Goal: Check status: Check status

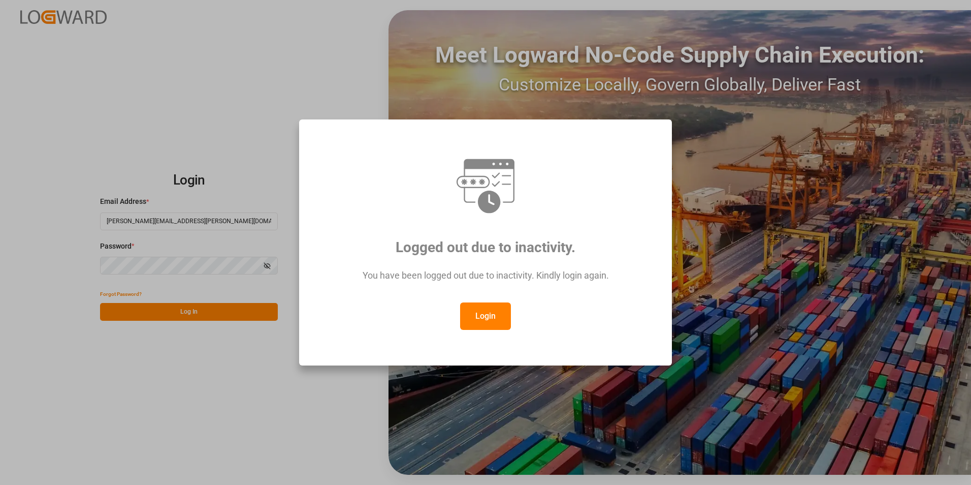
click at [483, 320] on button "Login" at bounding box center [485, 315] width 51 height 27
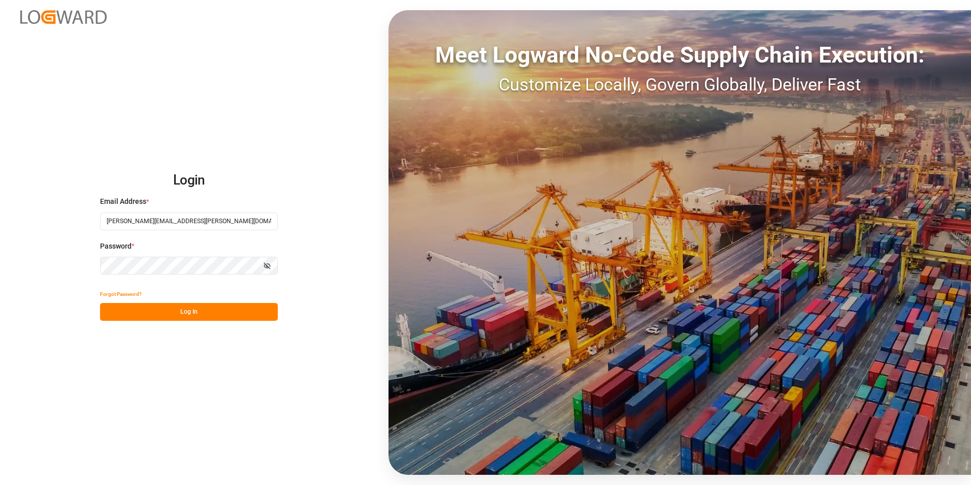
click at [155, 306] on button "Log In" at bounding box center [189, 312] width 178 height 18
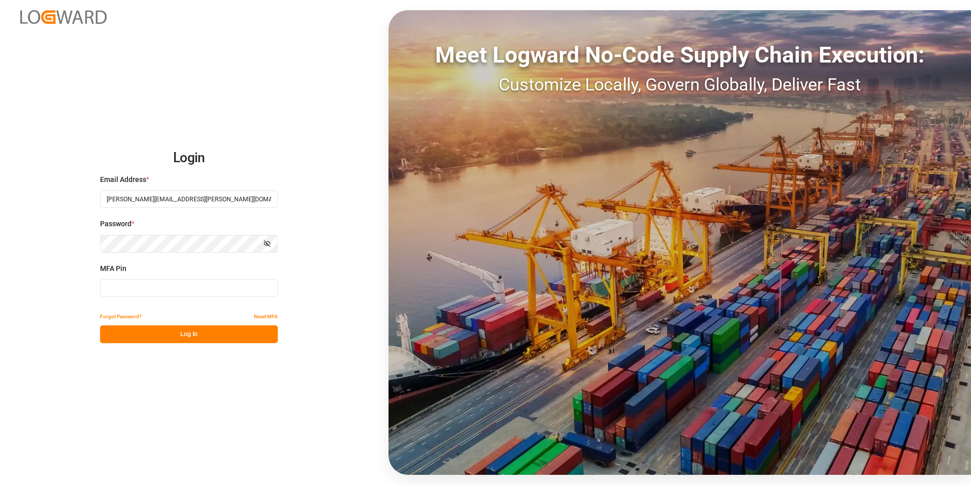
click at [164, 290] on input at bounding box center [189, 288] width 178 height 18
type input "028868"
click at [179, 334] on button "Log In" at bounding box center [189, 334] width 178 height 18
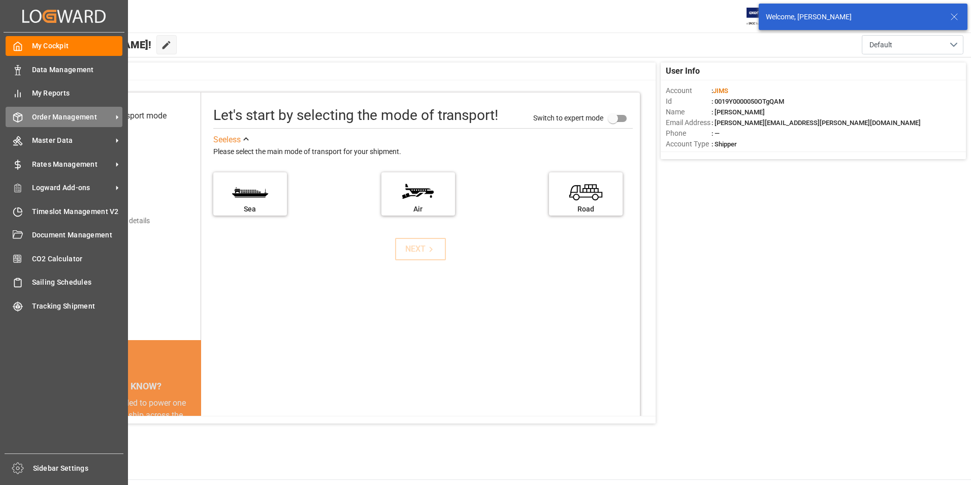
click at [52, 110] on div "Order Management Order Management" at bounding box center [64, 117] width 117 height 20
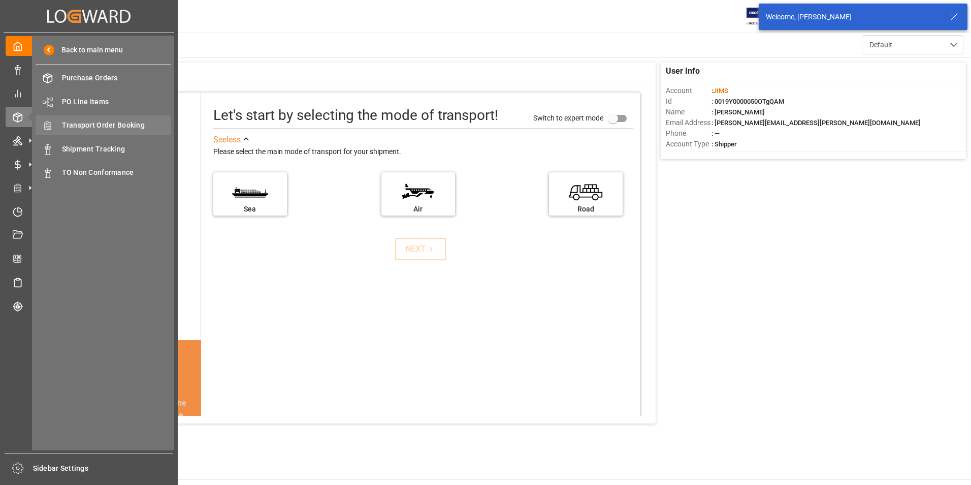
click at [115, 124] on span "Transport Order Booking" at bounding box center [116, 125] width 109 height 11
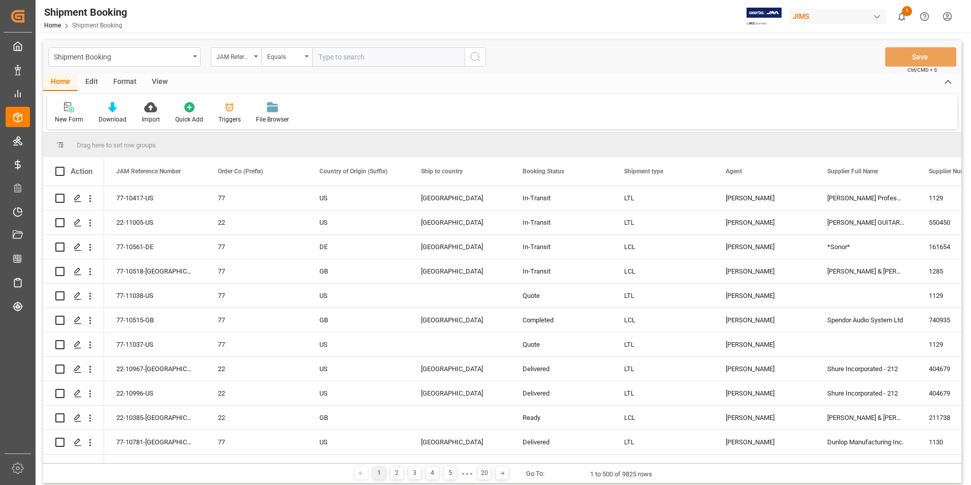
click at [348, 52] on input "text" at bounding box center [388, 56] width 152 height 19
paste input "77-10978-SE"
type input "77-10978-SE"
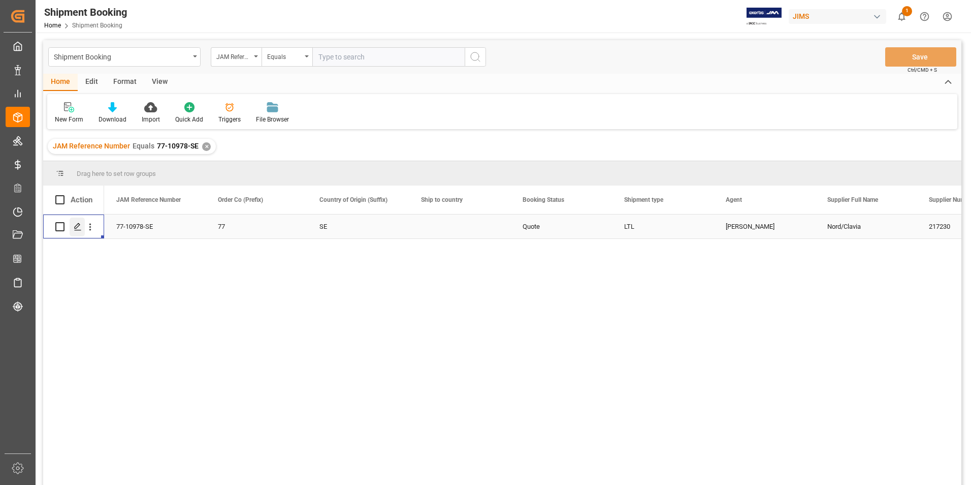
click at [77, 223] on icon "Press SPACE to select this row." at bounding box center [78, 227] width 8 height 8
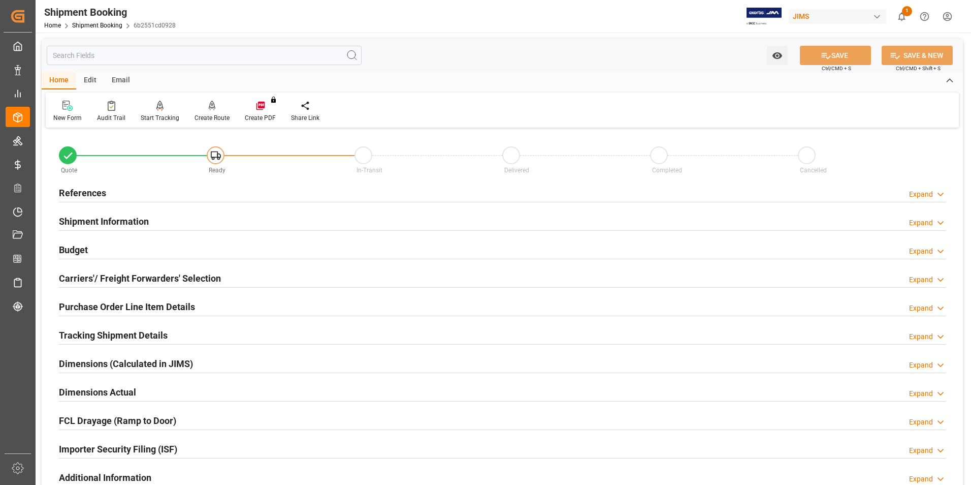
click at [103, 222] on h2 "Shipment Information" at bounding box center [104, 221] width 90 height 14
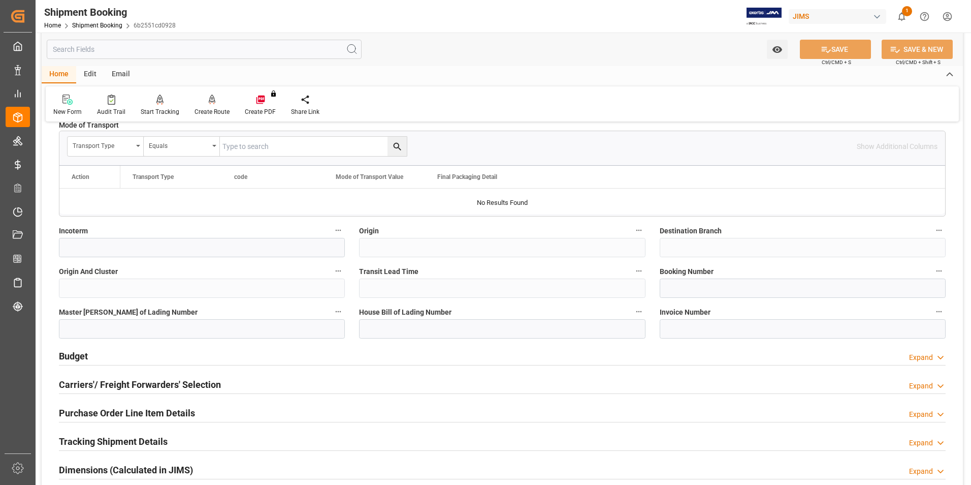
scroll to position [305, 0]
click at [712, 286] on input at bounding box center [803, 287] width 286 height 19
paste input "884287796659"
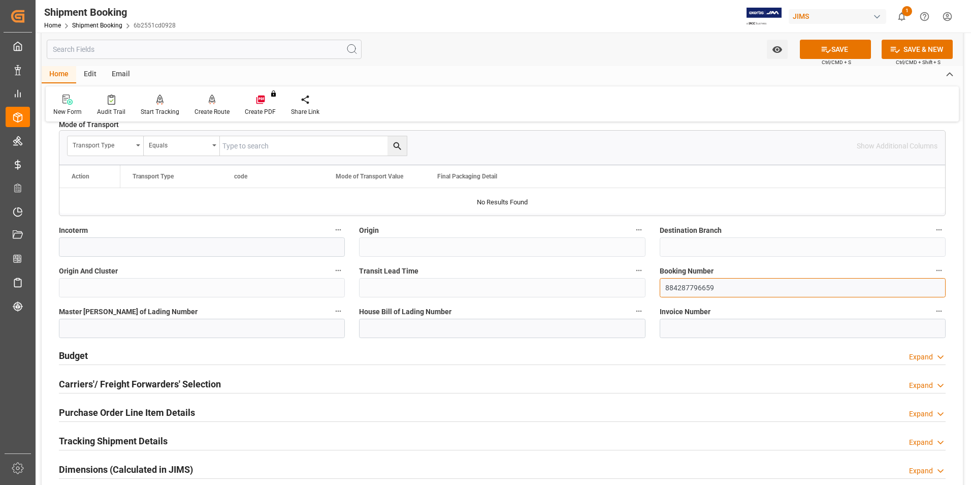
type input "884287796659"
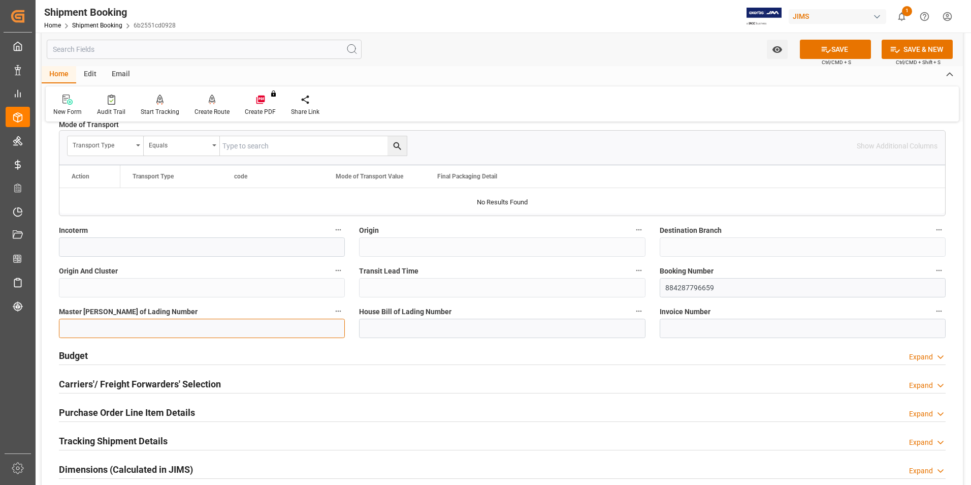
click at [213, 332] on input at bounding box center [202, 328] width 286 height 19
paste input "884287796659"
type input "884287796659"
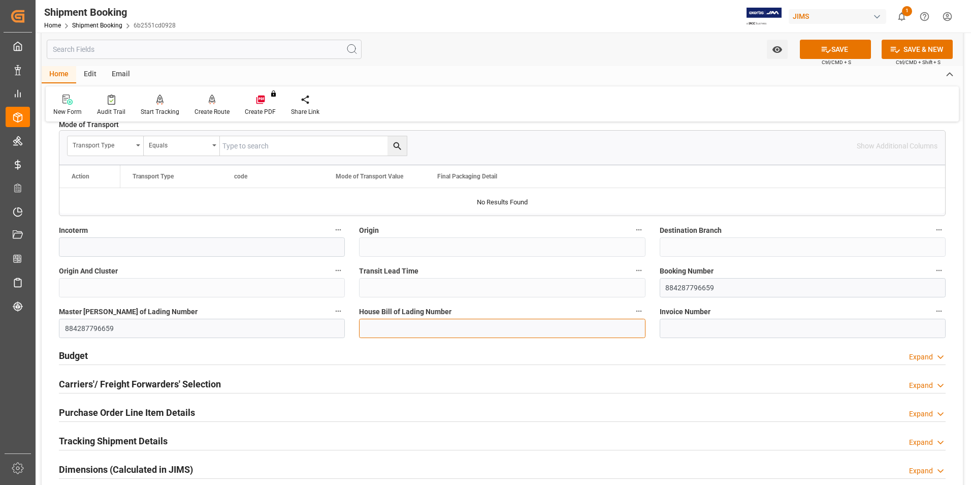
click at [414, 332] on input at bounding box center [502, 328] width 286 height 19
paste input "884287796659"
type input "884287796659"
click at [837, 49] on button "SAVE" at bounding box center [835, 49] width 71 height 19
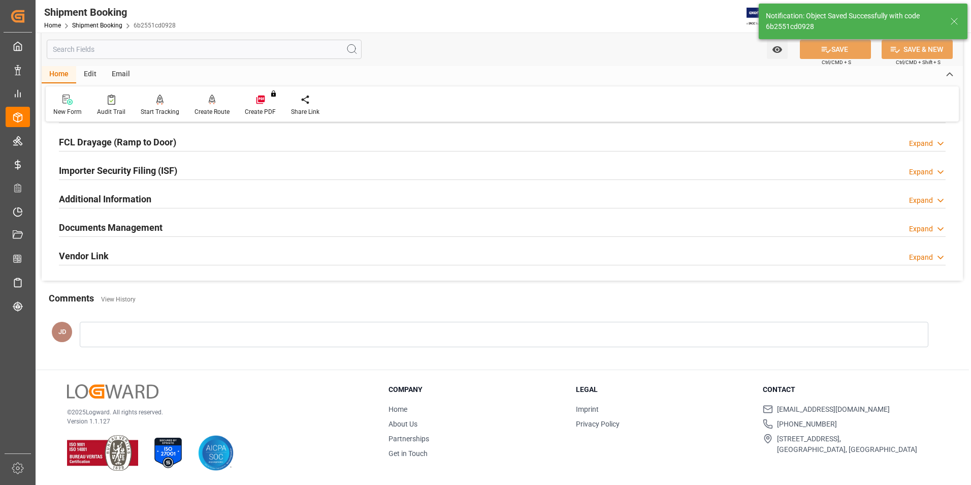
scroll to position [0, 0]
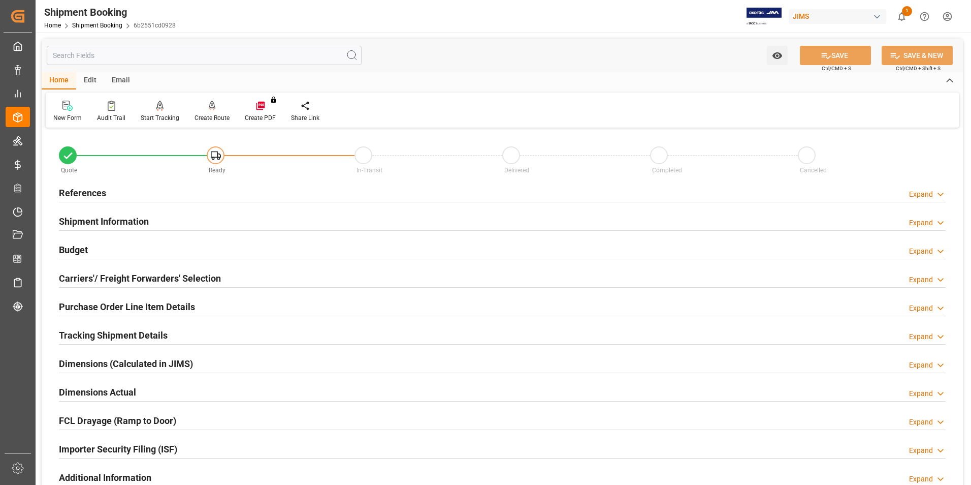
click at [91, 249] on div "Budget Expand" at bounding box center [502, 248] width 887 height 19
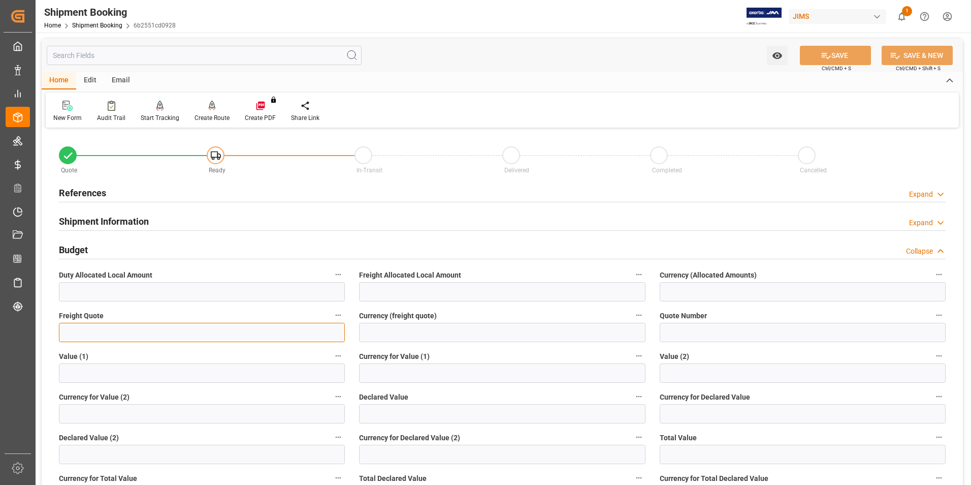
click at [102, 327] on input "text" at bounding box center [202, 332] width 286 height 19
type input "175"
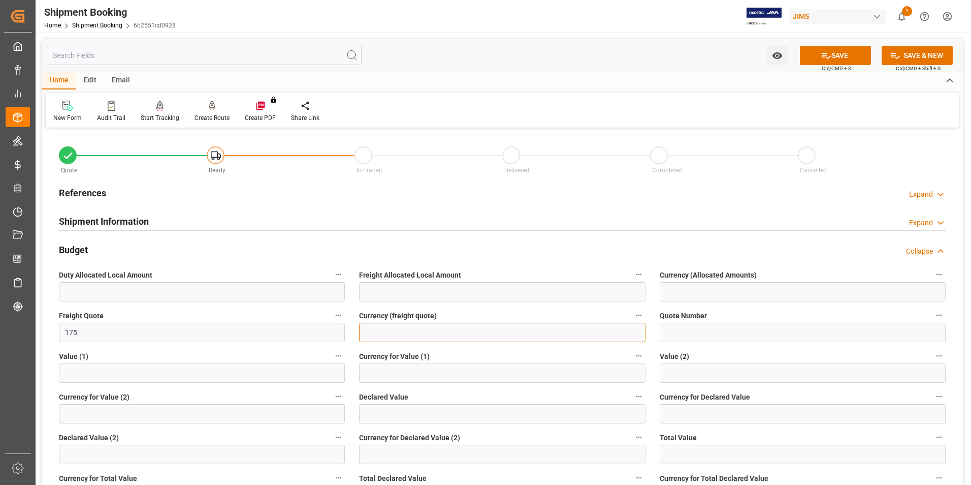
click at [380, 326] on input at bounding box center [502, 332] width 286 height 19
drag, startPoint x: 382, startPoint y: 332, endPoint x: 341, endPoint y: 337, distance: 40.9
click at [341, 337] on div "Quote Ready In-Transit Delivered Completed Cancelled References Expand JAM Refe…" at bounding box center [503, 467] width 922 height 672
type input "usd"
click at [393, 417] on input "text" at bounding box center [502, 413] width 286 height 19
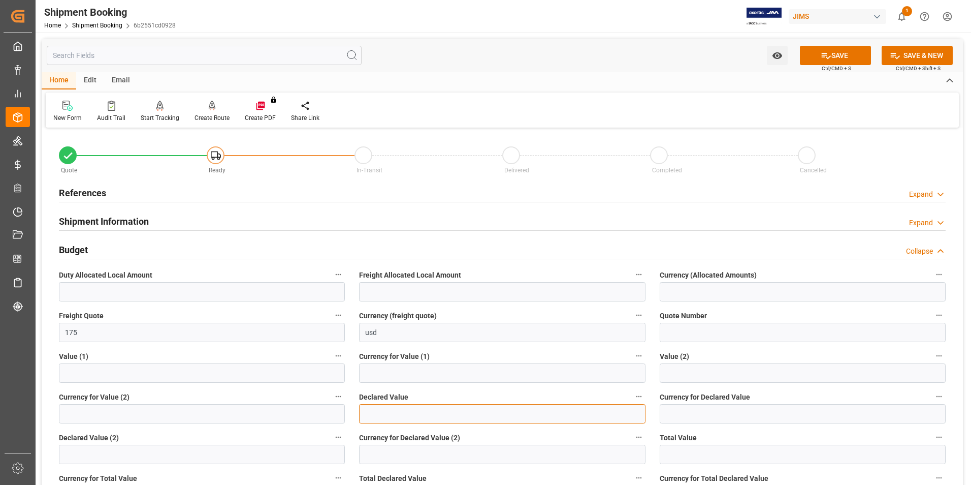
click at [416, 409] on input "text" at bounding box center [502, 413] width 286 height 19
type input "364.00"
click at [687, 417] on input at bounding box center [803, 413] width 286 height 19
type input "usd"
click at [840, 60] on button "SAVE" at bounding box center [835, 55] width 71 height 19
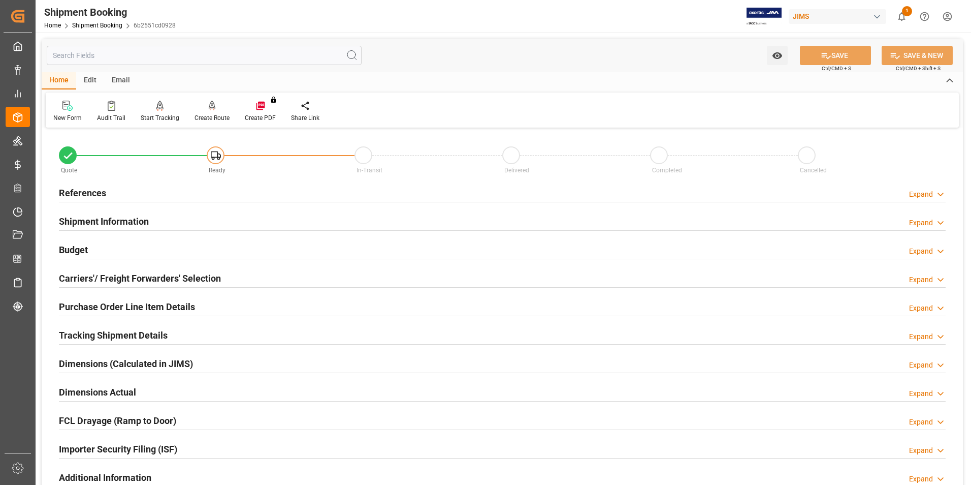
click at [90, 392] on h2 "Dimensions Actual" at bounding box center [97, 392] width 77 height 14
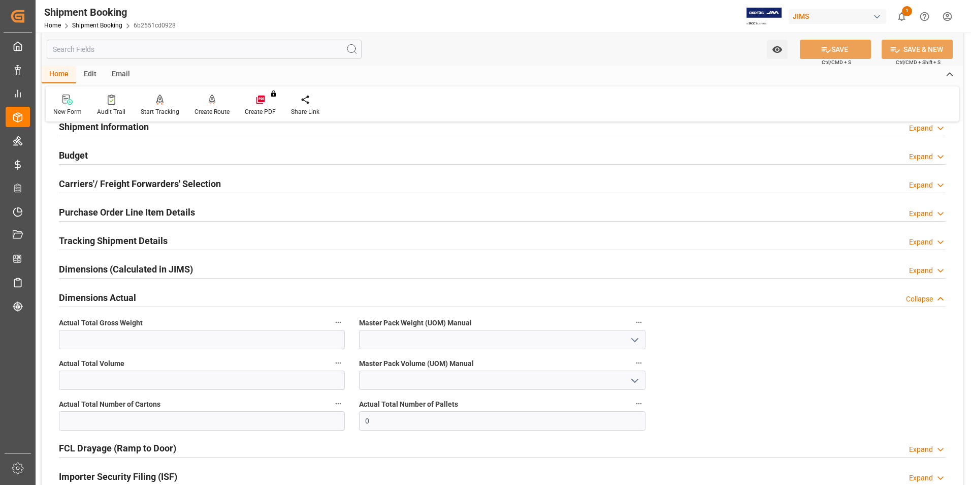
scroll to position [102, 0]
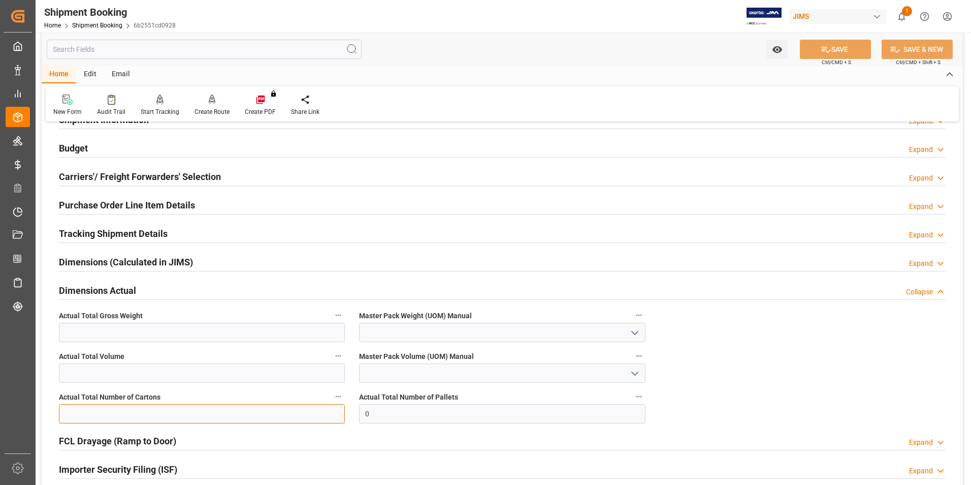
click at [133, 413] on input "text" at bounding box center [202, 413] width 286 height 19
type input "1"
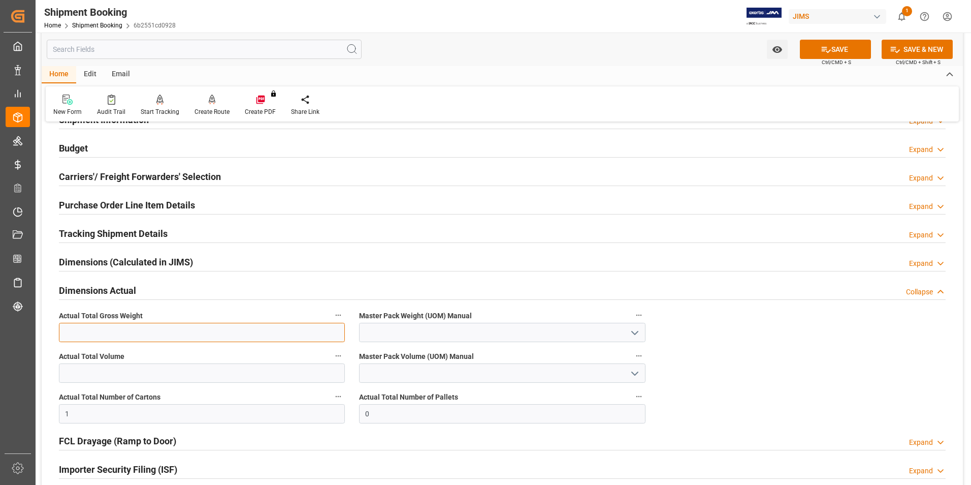
click at [70, 329] on input "text" at bounding box center [202, 332] width 286 height 19
type input "2"
click at [371, 330] on input at bounding box center [502, 332] width 286 height 19
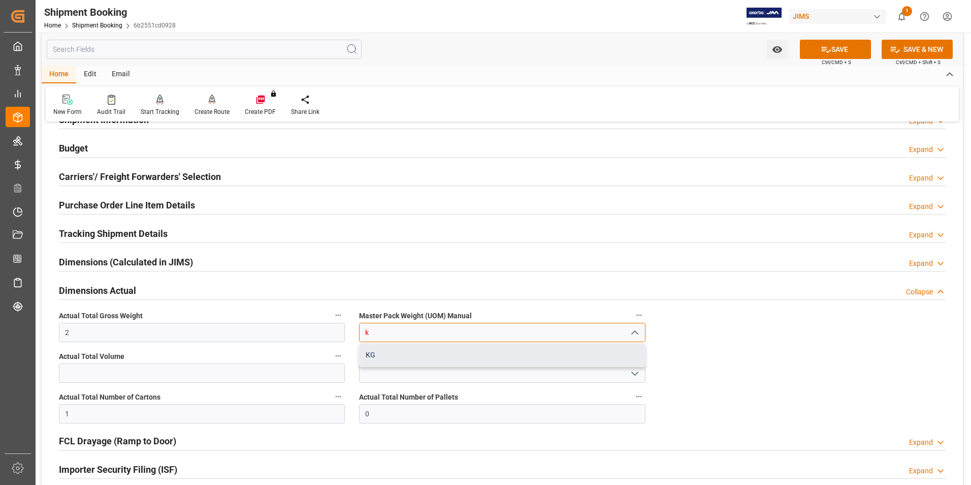
click at [520, 360] on div "KG" at bounding box center [502, 354] width 285 height 23
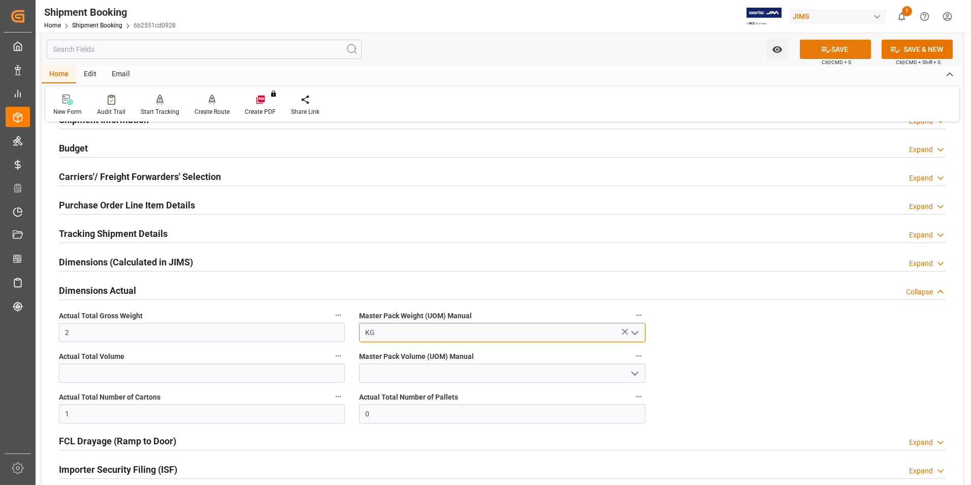
type input "KG"
click at [850, 53] on button "SAVE" at bounding box center [835, 49] width 71 height 19
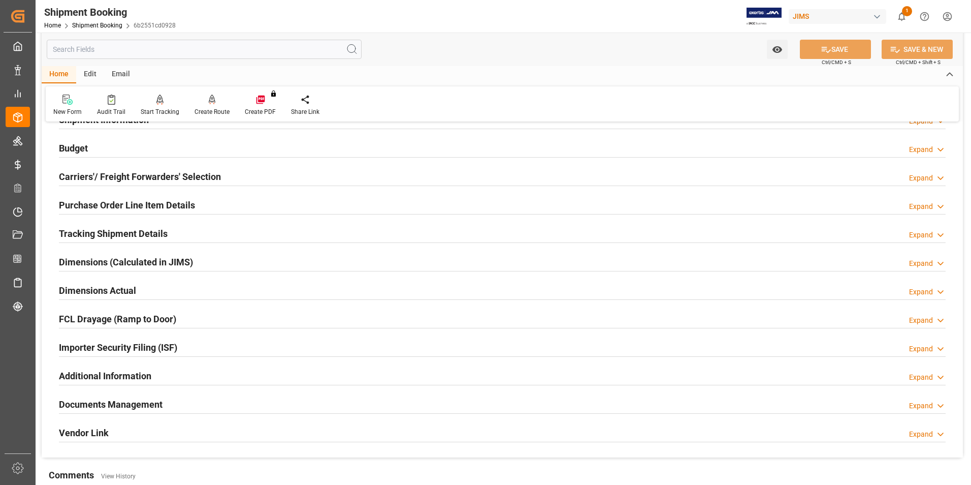
click at [110, 232] on h2 "Tracking Shipment Details" at bounding box center [113, 234] width 109 height 14
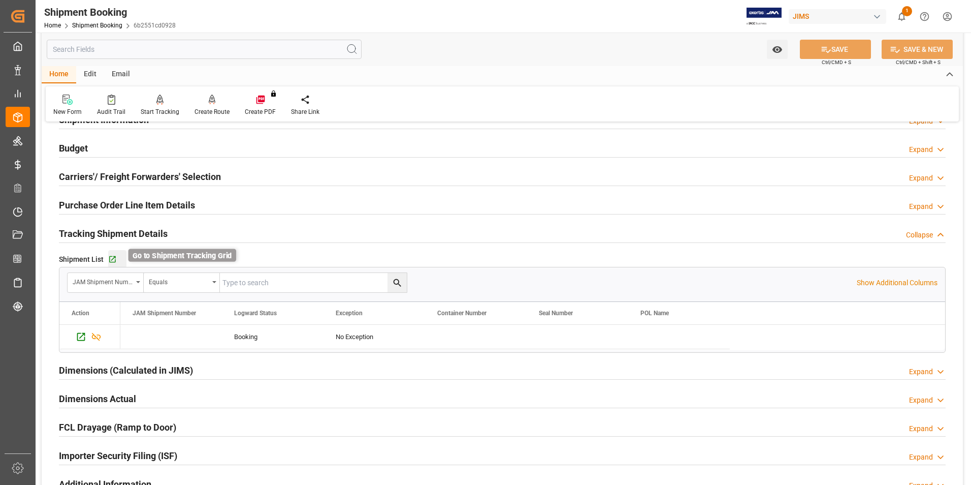
click at [113, 258] on icon "button" at bounding box center [112, 259] width 9 height 9
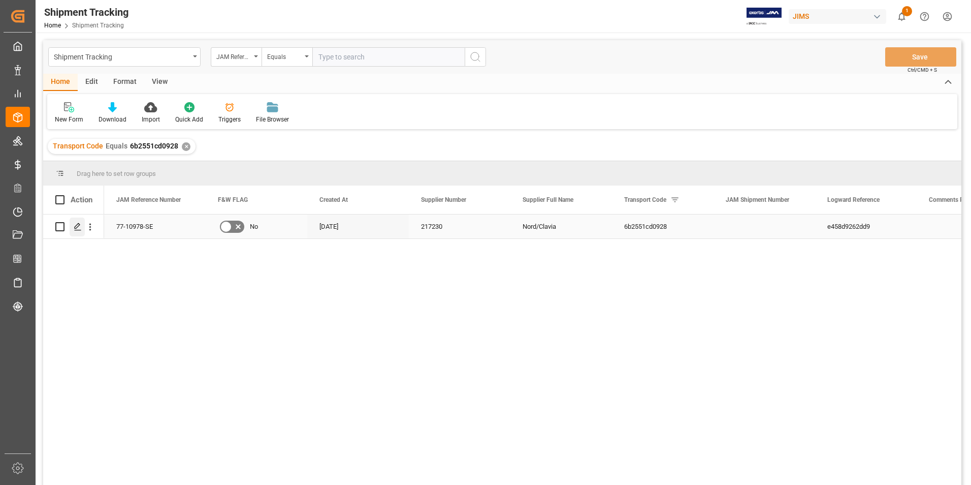
click at [78, 226] on icon "Press SPACE to select this row." at bounding box center [78, 227] width 8 height 8
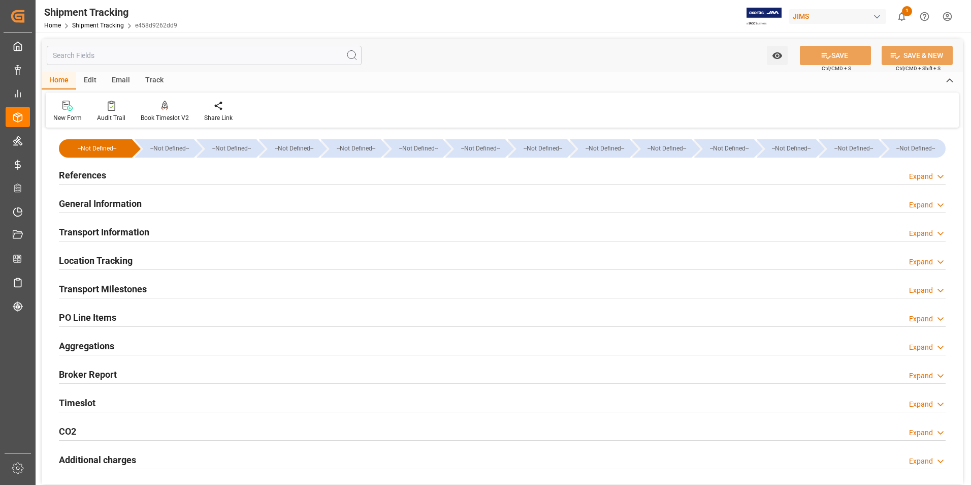
type input "09-09-2025"
click at [87, 172] on h2 "References" at bounding box center [82, 175] width 47 height 14
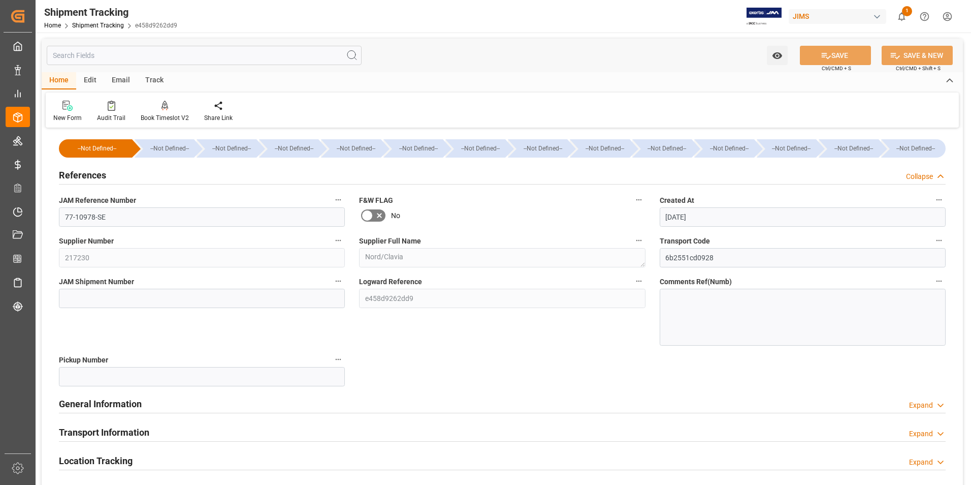
click at [99, 403] on h2 "General Information" at bounding box center [100, 404] width 83 height 14
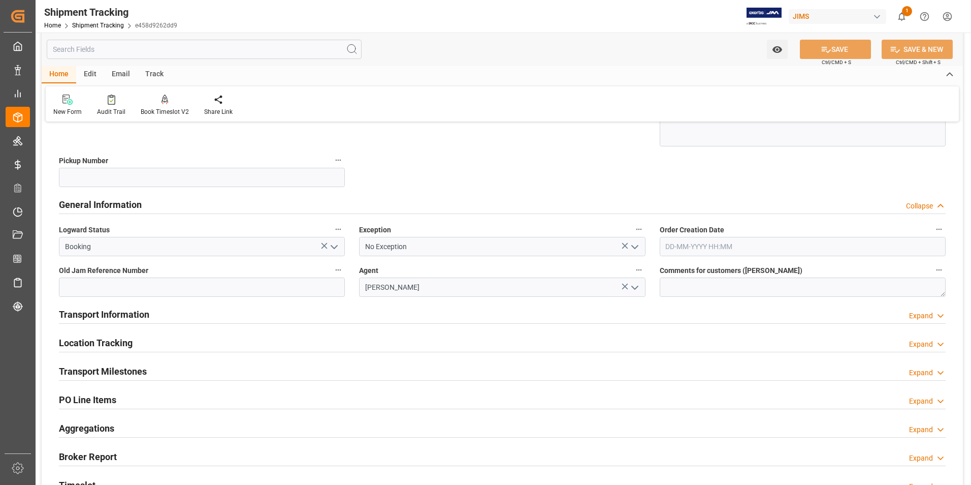
scroll to position [203, 0]
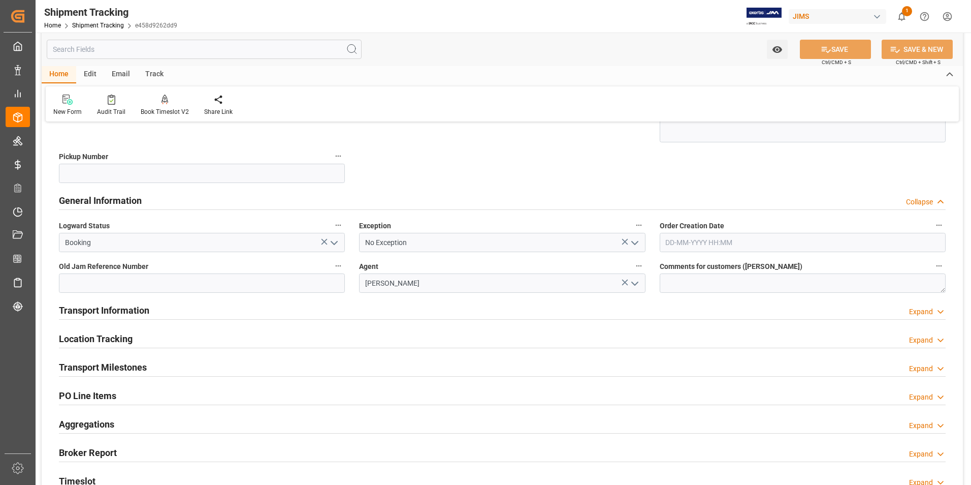
click at [333, 243] on polyline "open menu" at bounding box center [334, 242] width 6 height 3
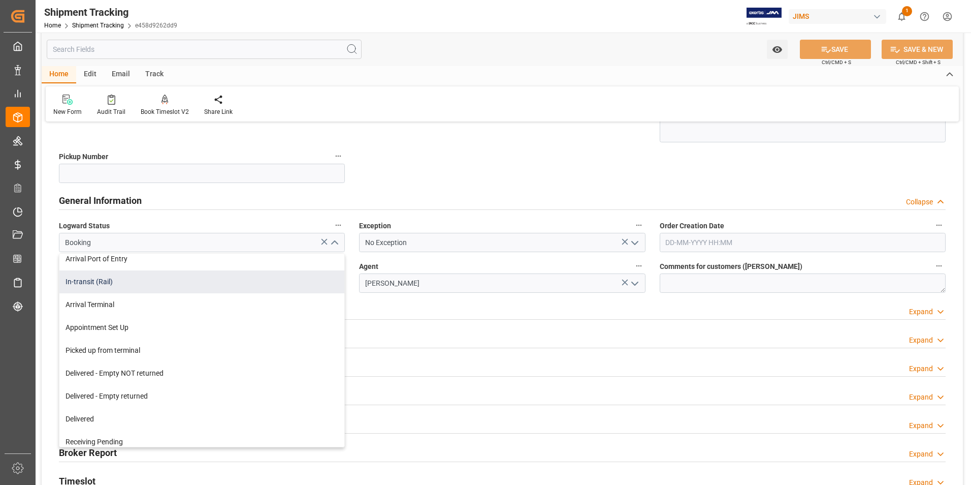
scroll to position [102, 0]
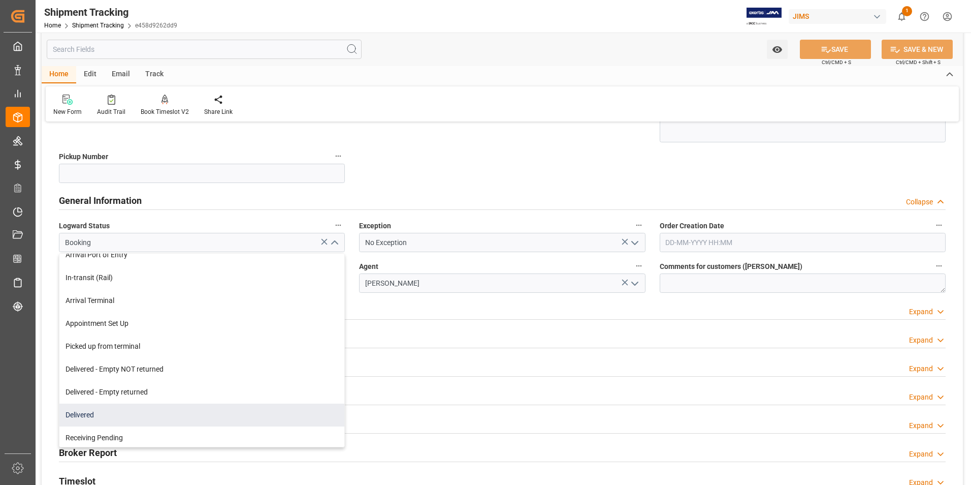
click at [167, 414] on div "Delivered" at bounding box center [201, 414] width 285 height 23
type input "Delivered"
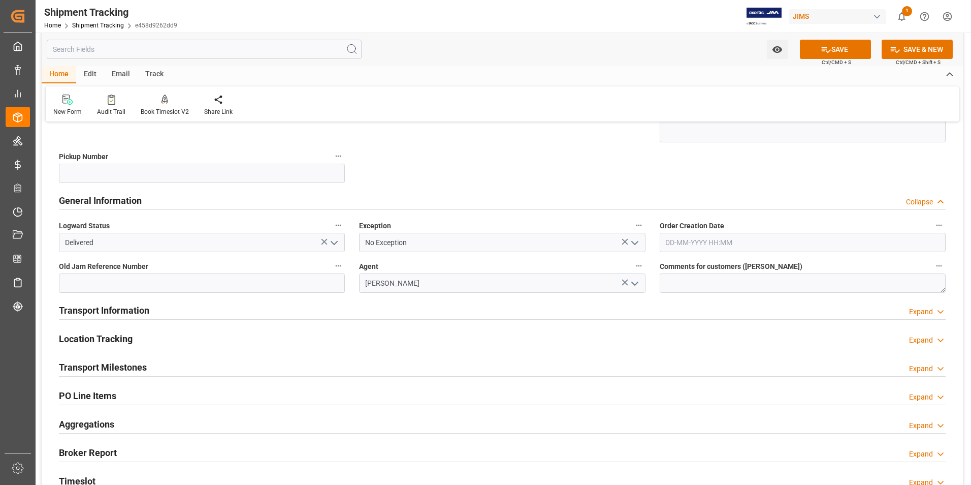
click at [635, 240] on icon "open menu" at bounding box center [635, 243] width 12 height 12
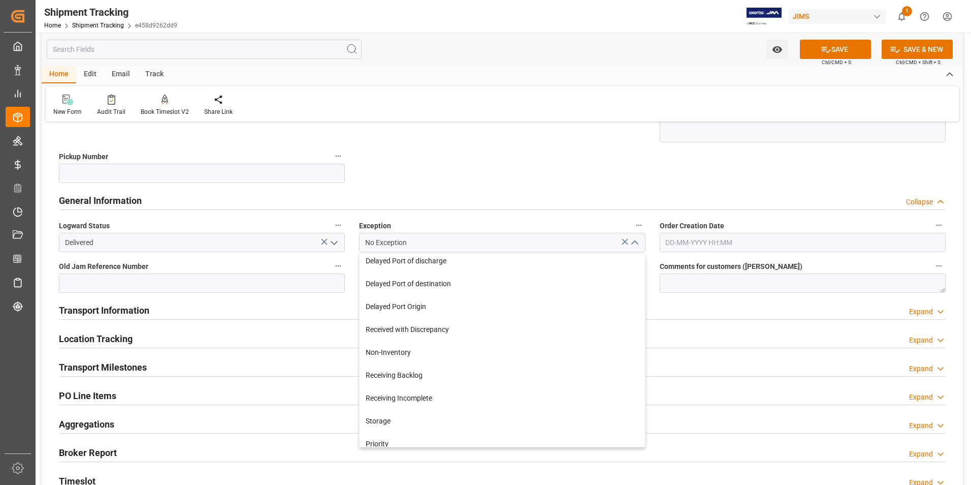
scroll to position [152, 0]
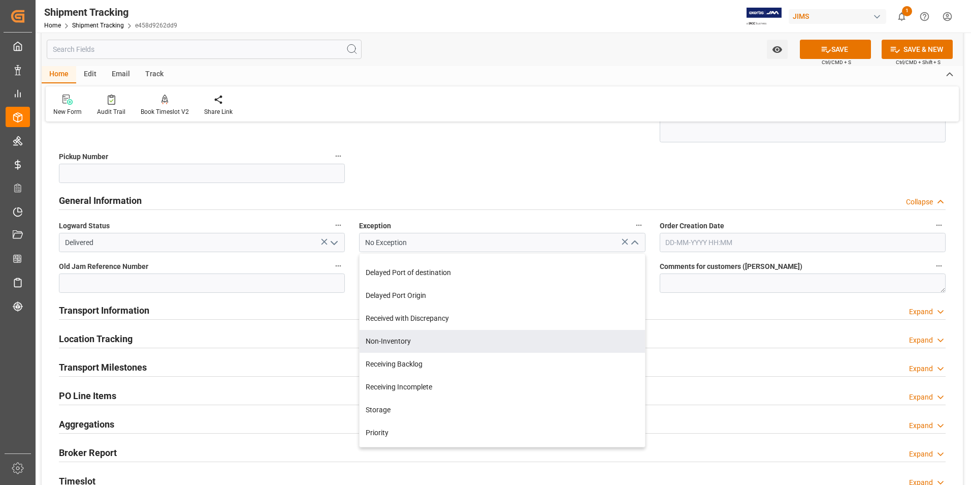
click at [452, 346] on div "Non-Inventory" at bounding box center [502, 341] width 285 height 23
type input "Non-Inventory"
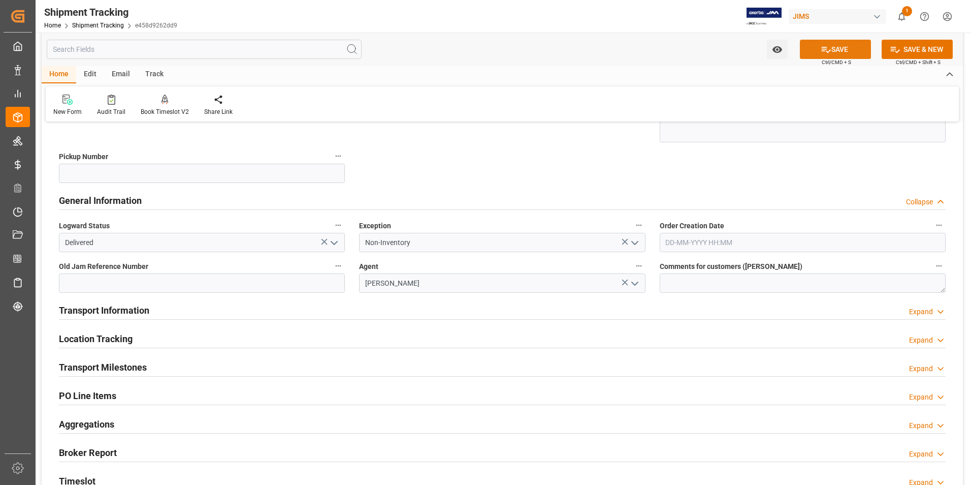
click at [832, 52] on button "SAVE" at bounding box center [835, 49] width 71 height 19
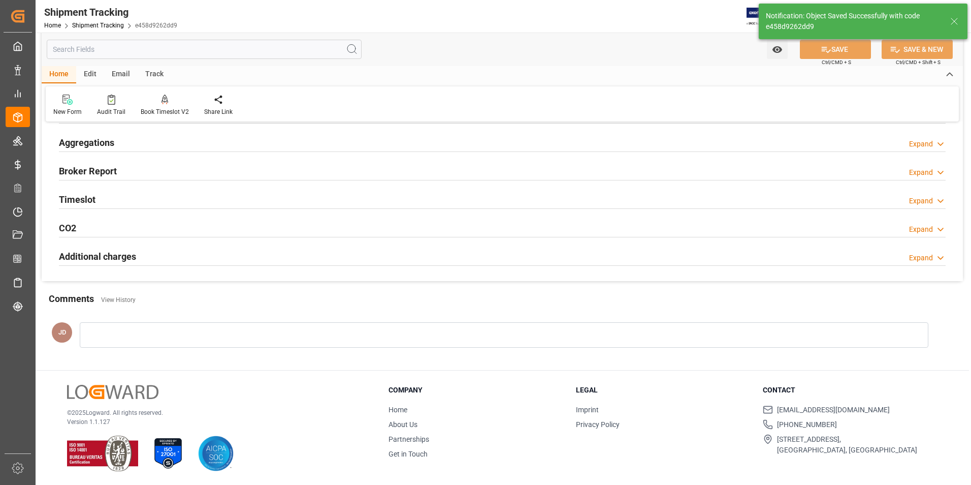
scroll to position [3, 0]
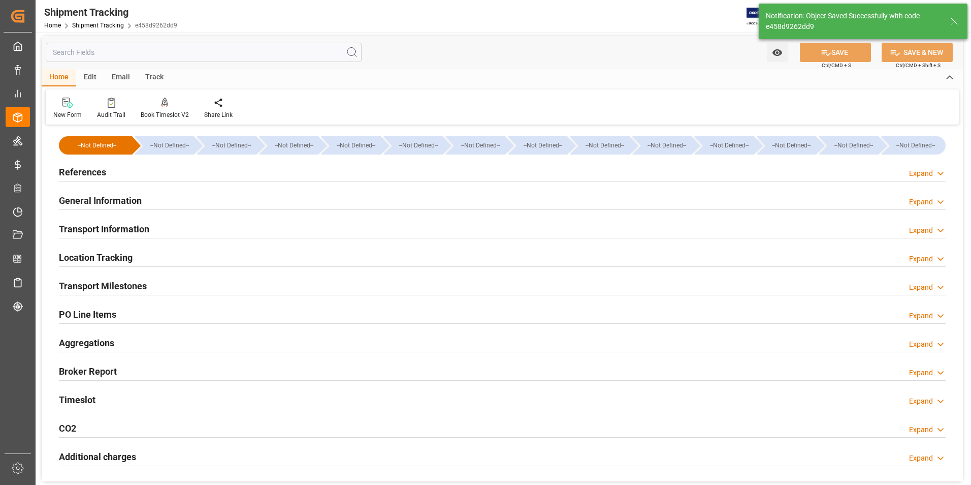
click at [117, 228] on h2 "Transport Information" at bounding box center [104, 229] width 90 height 14
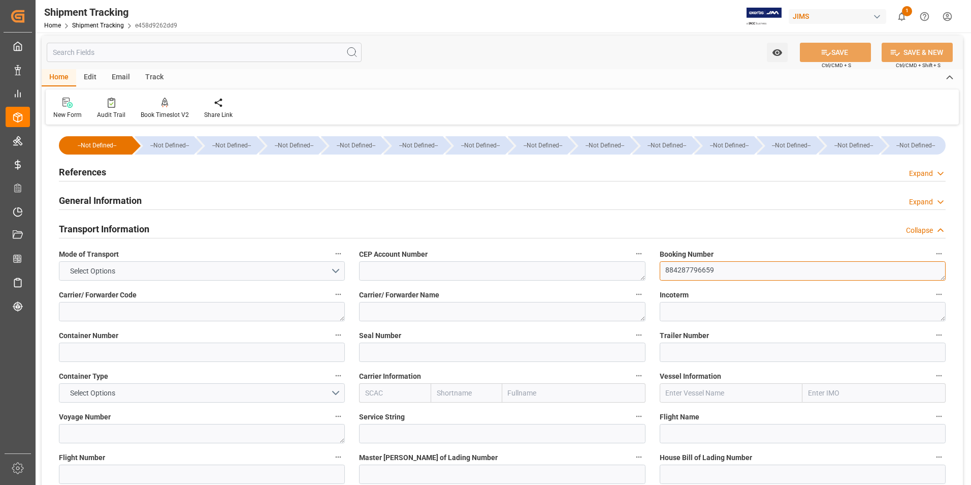
drag, startPoint x: 716, startPoint y: 271, endPoint x: 653, endPoint y: 277, distance: 62.8
click at [653, 277] on div "Booking Number 884287796659" at bounding box center [803, 263] width 300 height 41
click at [115, 469] on input at bounding box center [202, 473] width 286 height 19
paste input "884287796659"
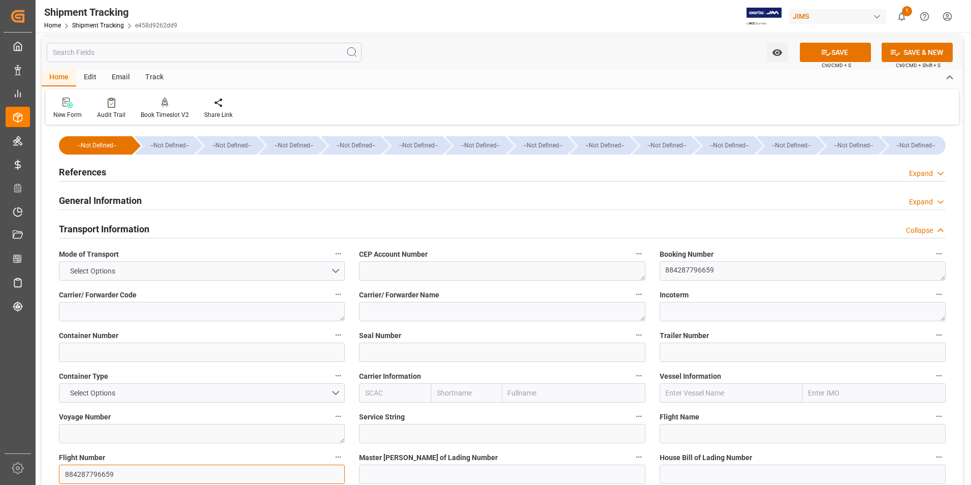
type input "884287796659"
click at [391, 471] on input at bounding box center [502, 473] width 286 height 19
paste input "884287796659"
type input "884287796659"
click at [823, 44] on button "SAVE" at bounding box center [835, 52] width 71 height 19
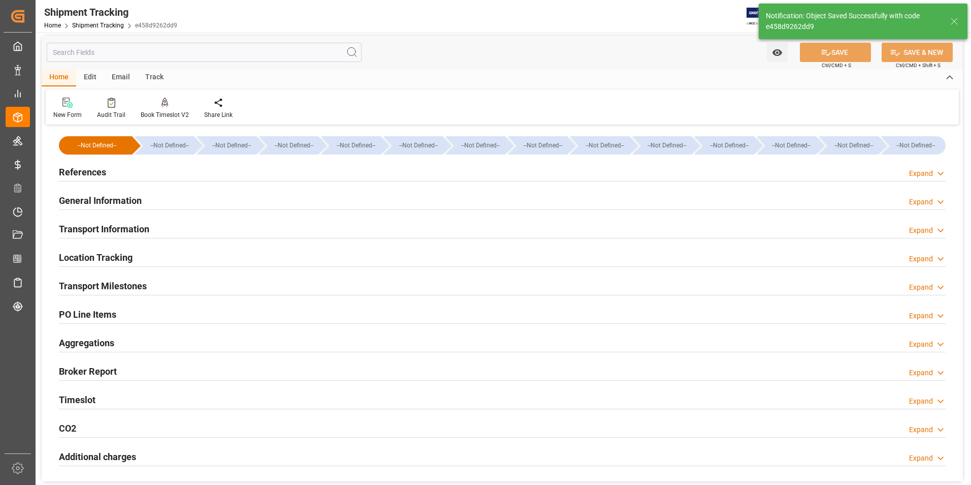
click at [111, 199] on h2 "General Information" at bounding box center [100, 201] width 83 height 14
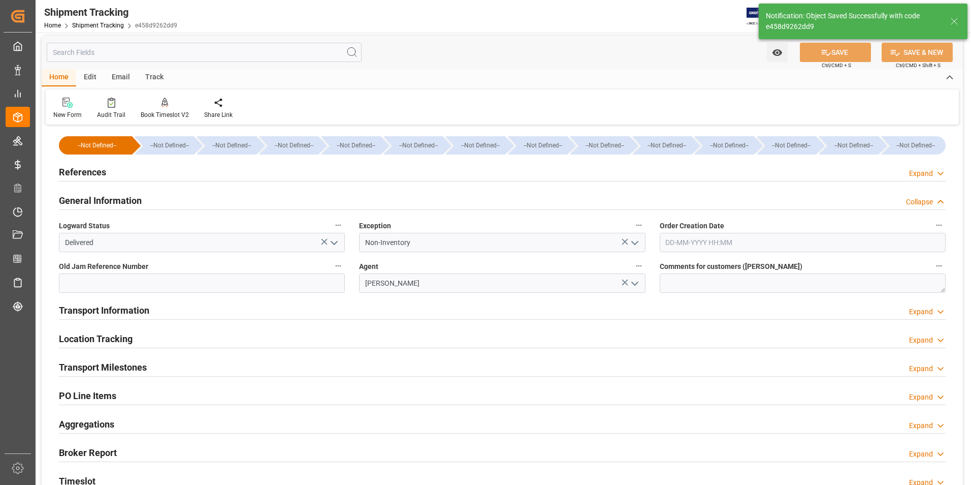
click at [330, 243] on icon "open menu" at bounding box center [334, 243] width 12 height 12
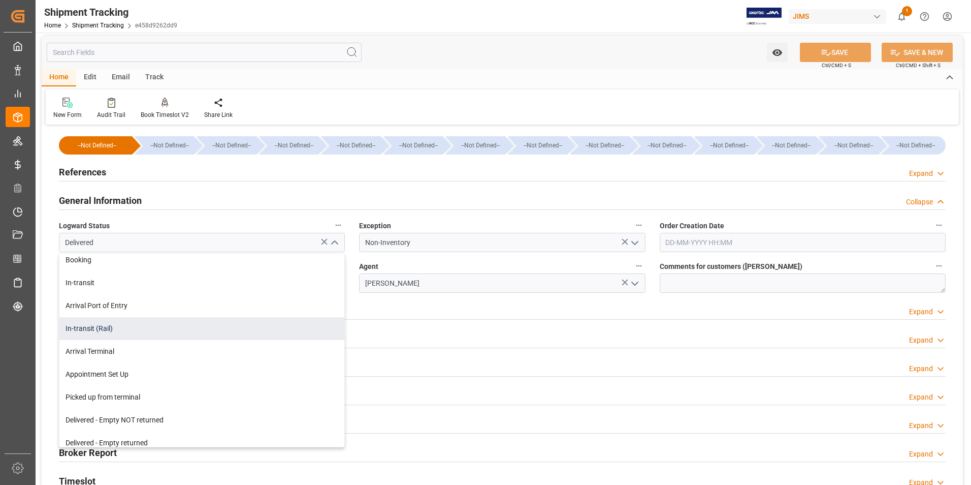
scroll to position [102, 0]
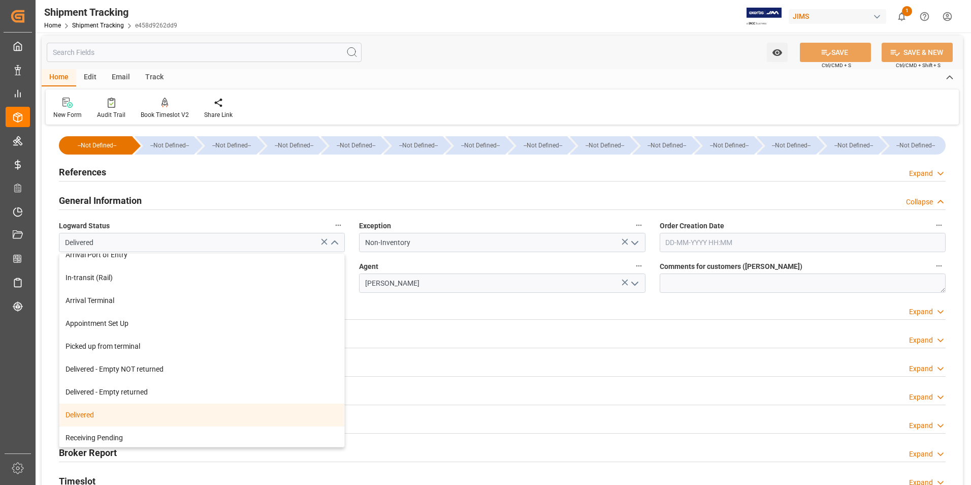
click at [148, 415] on div "Delivered" at bounding box center [201, 414] width 285 height 23
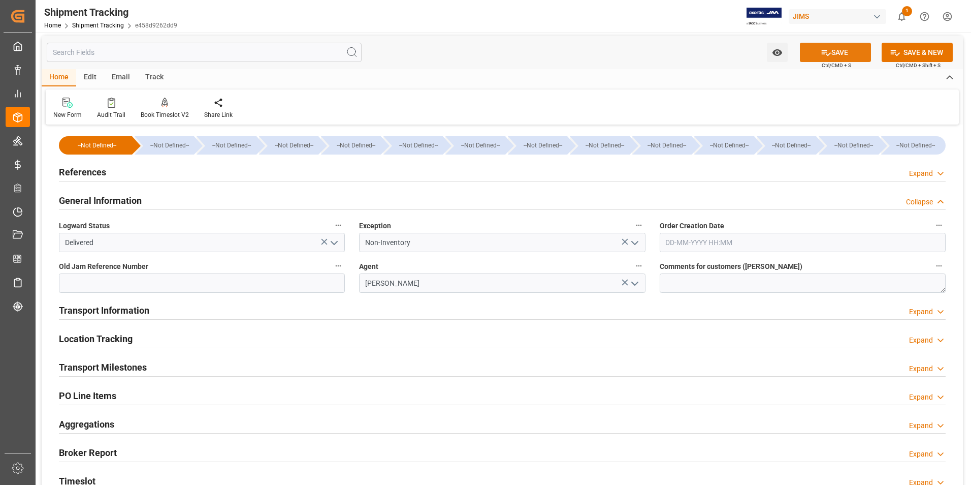
click at [841, 56] on button "SAVE" at bounding box center [835, 52] width 71 height 19
click at [95, 365] on h2 "Transport Milestones" at bounding box center [103, 367] width 88 height 14
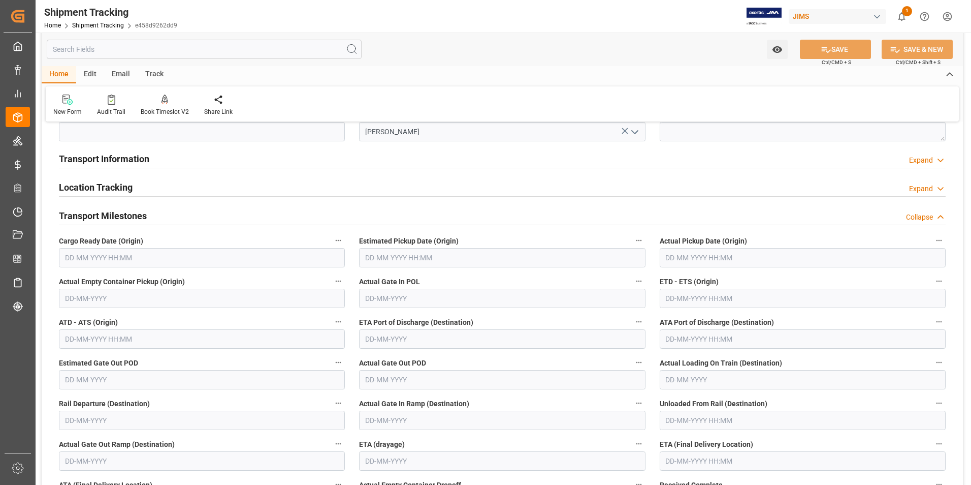
scroll to position [206, 0]
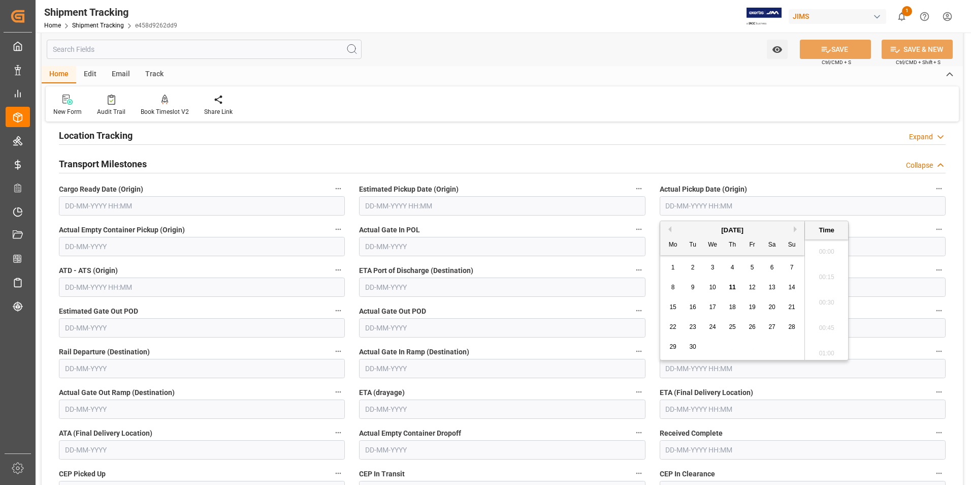
click at [716, 206] on input "text" at bounding box center [803, 205] width 286 height 19
click at [664, 271] on div "1 2 3 4 5 6 7" at bounding box center [733, 268] width 139 height 20
click at [734, 285] on span "11" at bounding box center [732, 286] width 7 height 7
type input "11-09-2025 00:00"
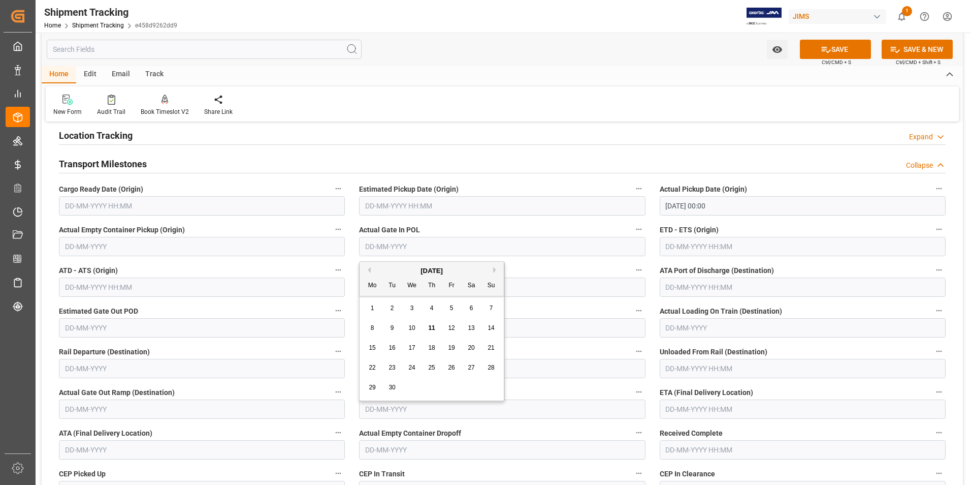
click at [397, 241] on input "text" at bounding box center [502, 246] width 286 height 19
click at [433, 328] on span "11" at bounding box center [431, 327] width 7 height 7
type input "11-09-2025"
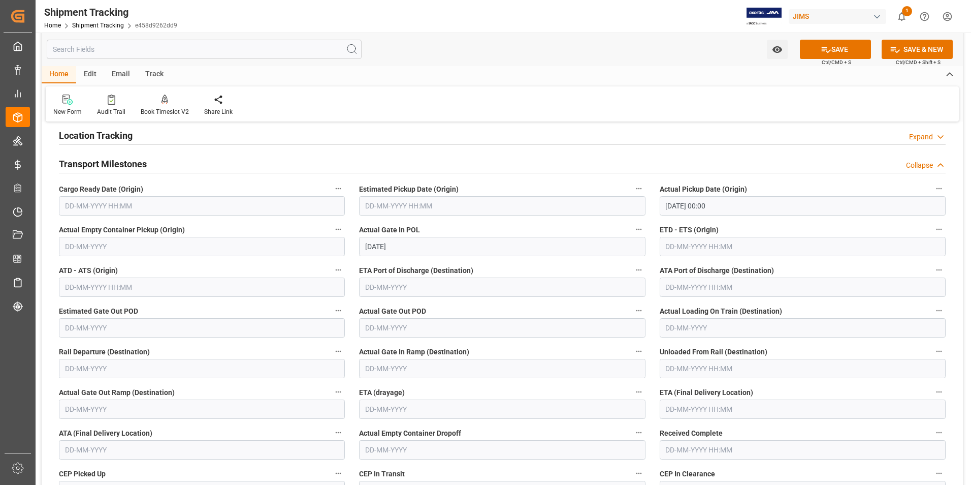
click at [687, 250] on input "text" at bounding box center [803, 246] width 286 height 19
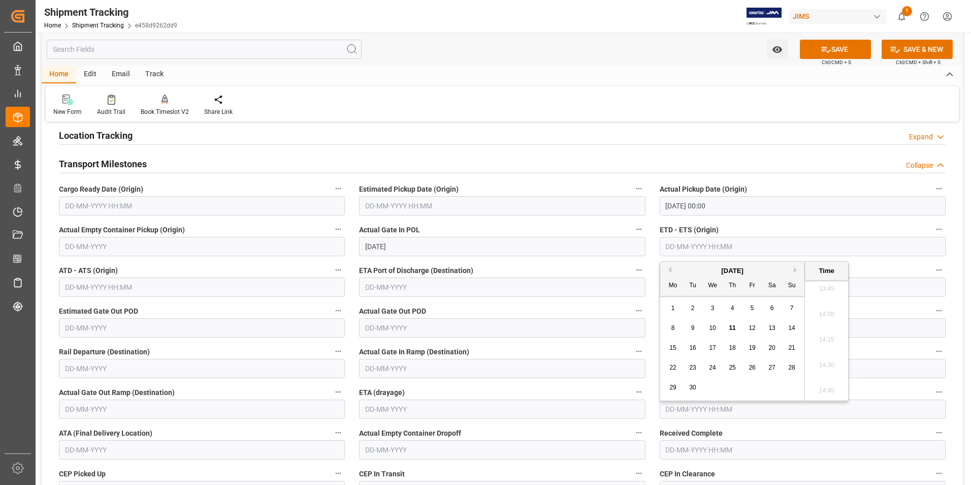
click at [667, 311] on div "1" at bounding box center [673, 308] width 13 height 12
click at [734, 326] on span "11" at bounding box center [732, 327] width 7 height 7
type input "11-09-2025 00:00"
click at [397, 410] on input "text" at bounding box center [502, 408] width 286 height 19
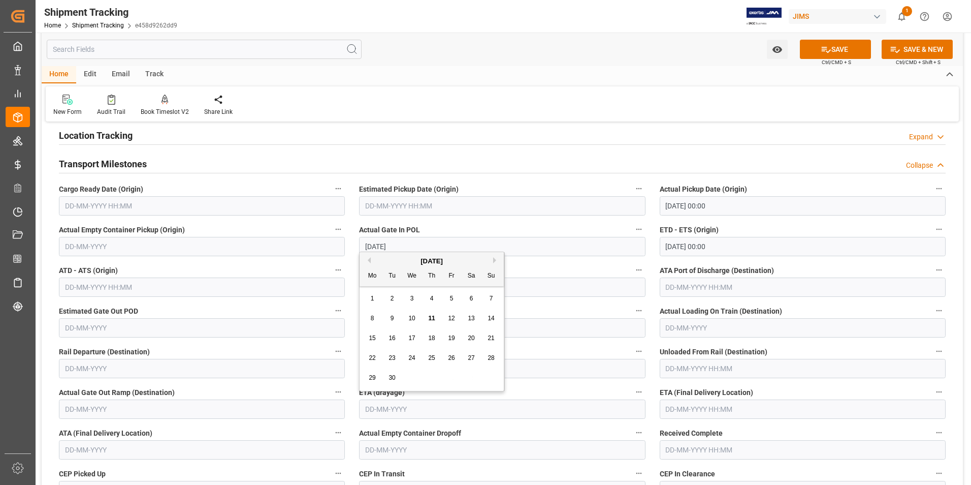
click at [354, 365] on div "Actual Gate In Ramp (Destination)" at bounding box center [502, 361] width 300 height 41
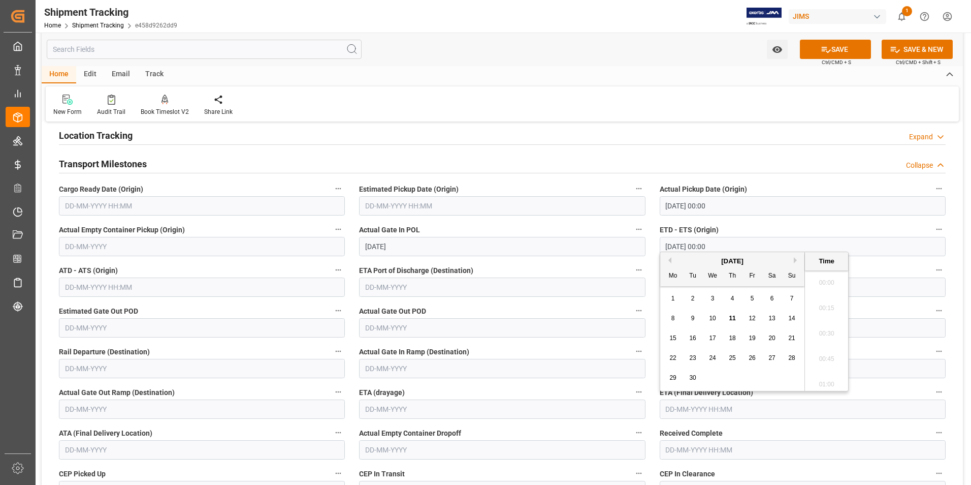
click at [709, 411] on input "text" at bounding box center [803, 408] width 286 height 19
click at [668, 326] on div "8 9 10 11 12 13 14" at bounding box center [733, 318] width 139 height 20
click at [717, 337] on div "17" at bounding box center [713, 338] width 13 height 12
type input "17-09-2025 00:00"
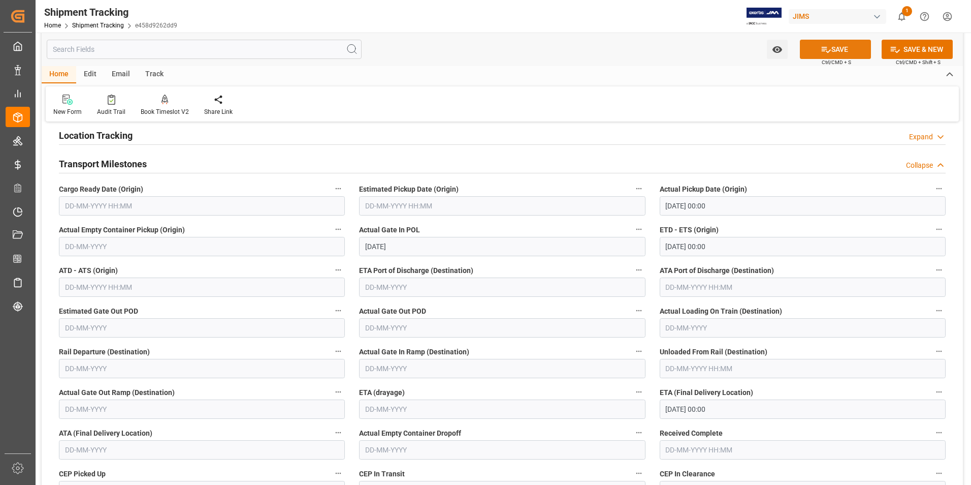
click at [845, 46] on button "SAVE" at bounding box center [835, 49] width 71 height 19
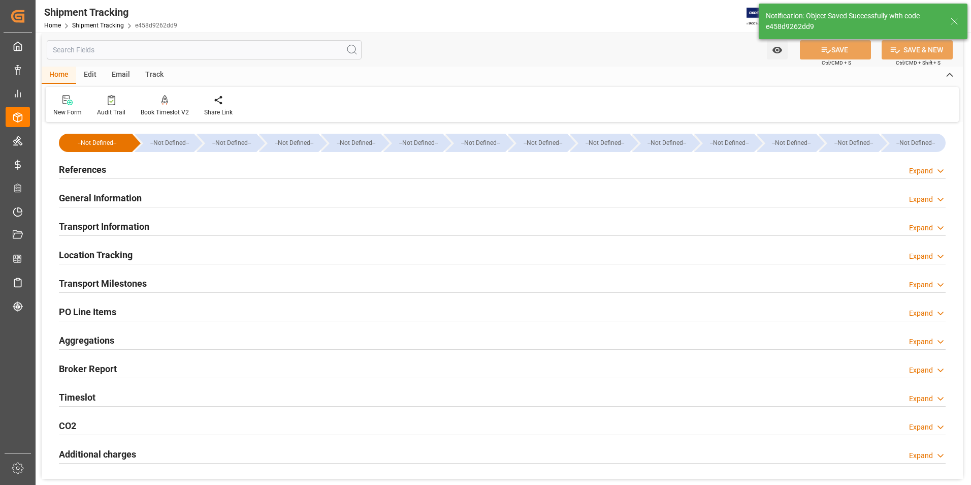
scroll to position [0, 0]
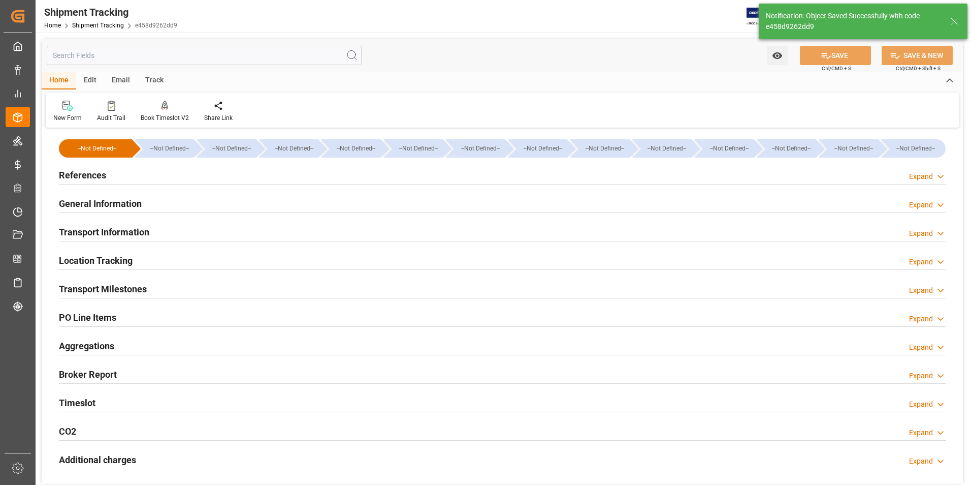
click at [89, 199] on h2 "General Information" at bounding box center [100, 204] width 83 height 14
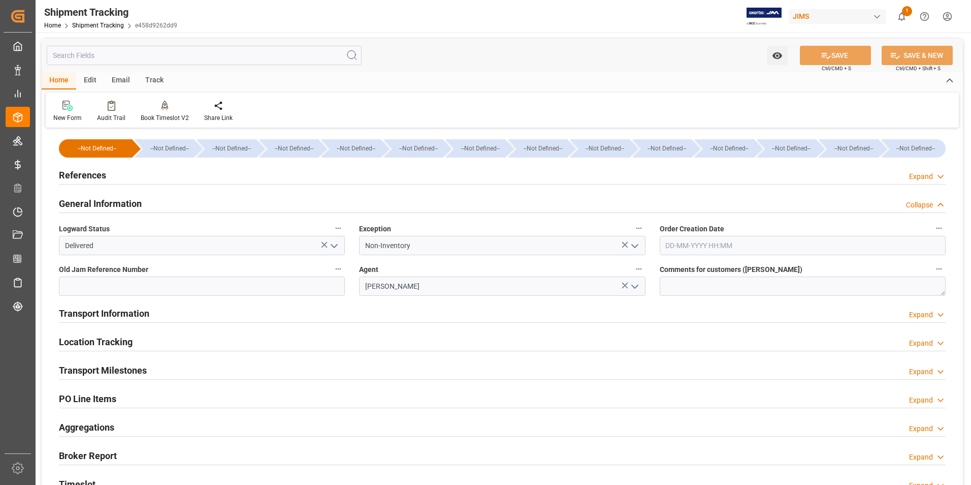
click at [337, 249] on icon "open menu" at bounding box center [334, 246] width 12 height 12
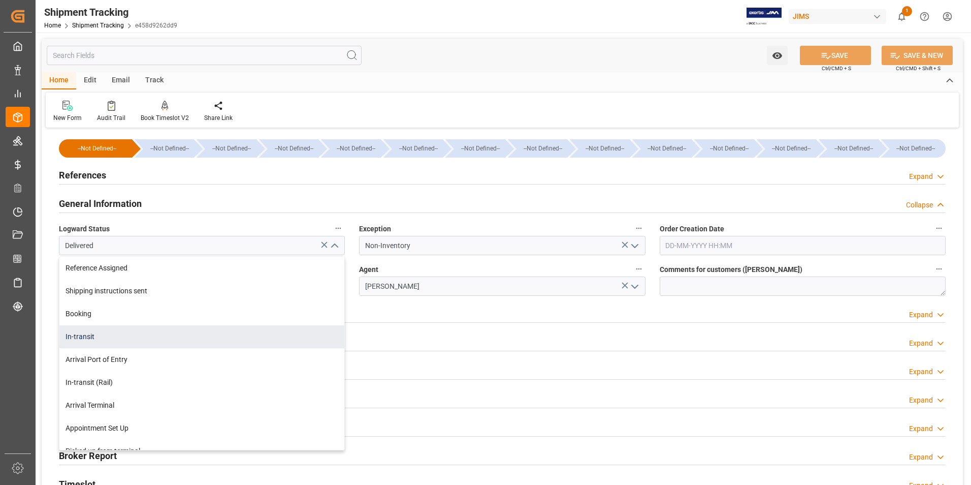
click at [209, 327] on div "In-transit" at bounding box center [201, 336] width 285 height 23
type input "In-transit"
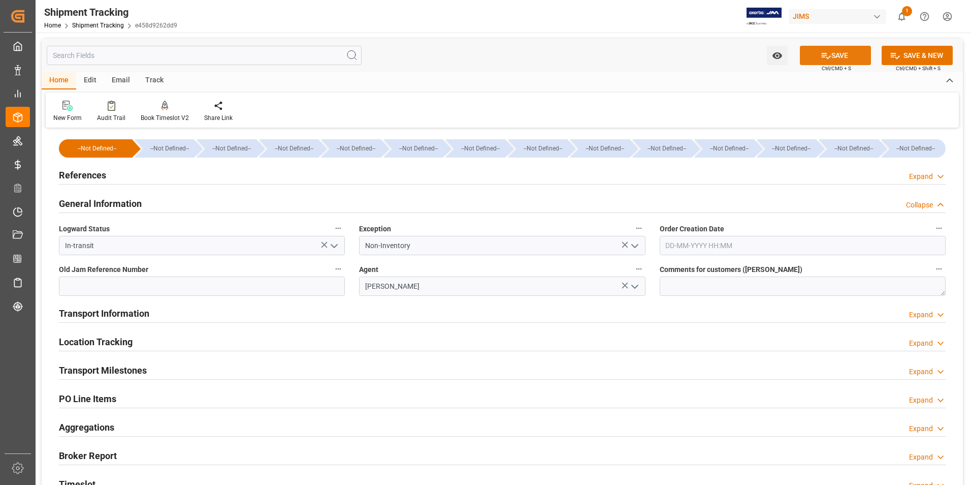
click at [822, 55] on icon at bounding box center [826, 56] width 9 height 6
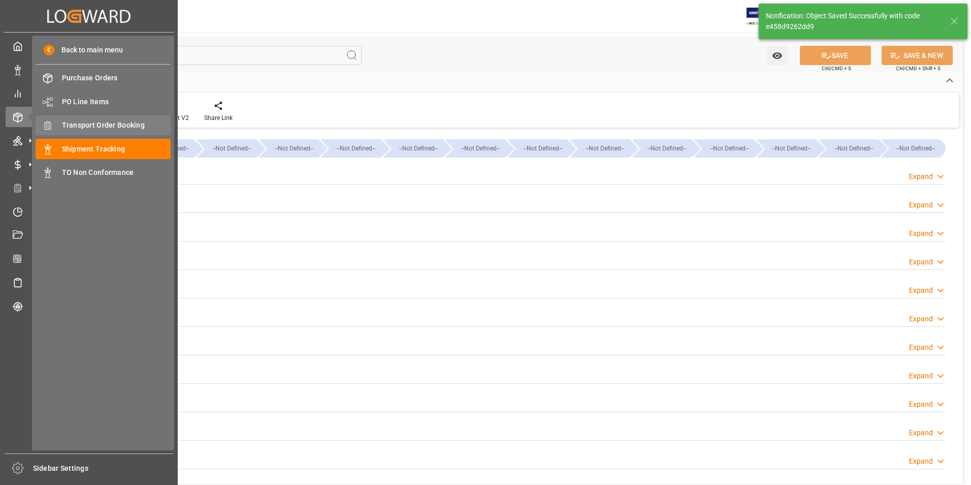
click at [119, 124] on span "Transport Order Booking" at bounding box center [116, 125] width 109 height 11
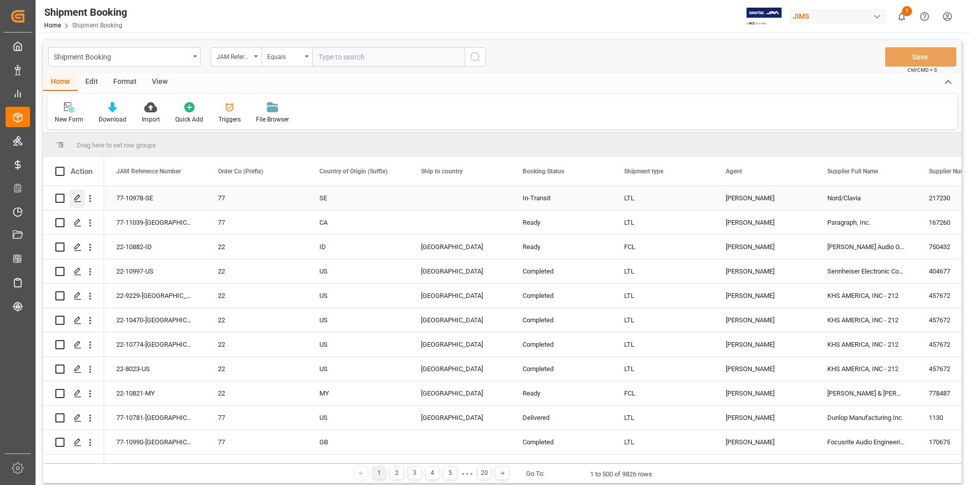
click at [76, 196] on icon "Press SPACE to select this row." at bounding box center [78, 198] width 8 height 8
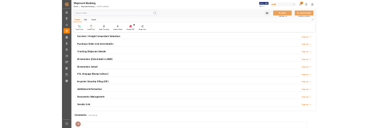
scroll to position [152, 0]
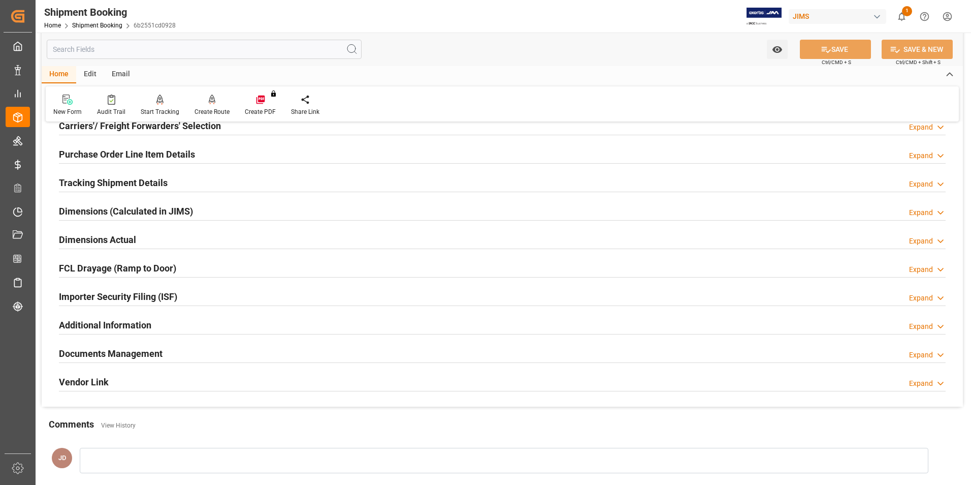
click at [108, 348] on h2 "Documents Management" at bounding box center [111, 353] width 104 height 14
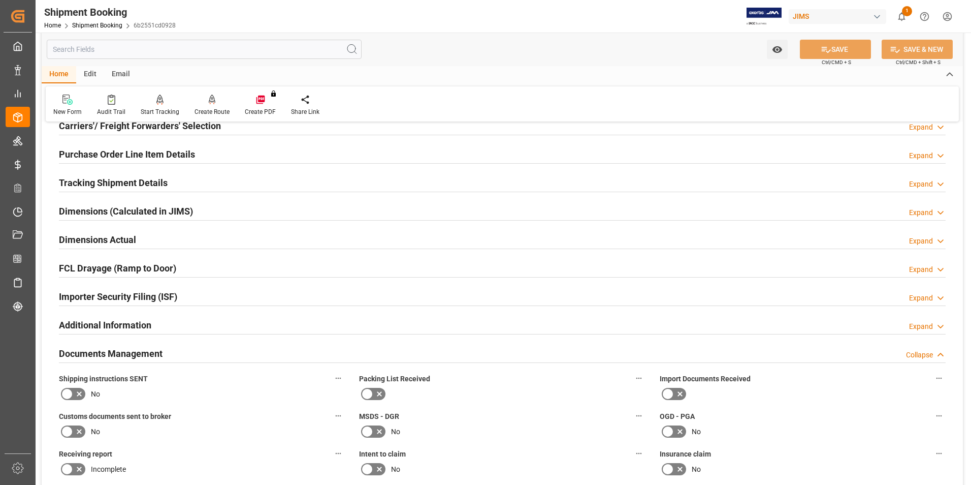
click at [672, 391] on icon at bounding box center [668, 394] width 12 height 12
click at [0, 0] on input "checkbox" at bounding box center [0, 0] width 0 height 0
click at [73, 430] on icon at bounding box center [67, 431] width 12 height 12
click at [0, 0] on input "checkbox" at bounding box center [0, 0] width 0 height 0
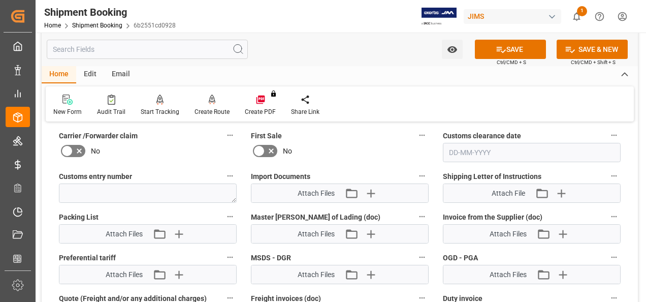
scroll to position [508, 0]
click at [371, 191] on icon "button" at bounding box center [371, 193] width 10 height 10
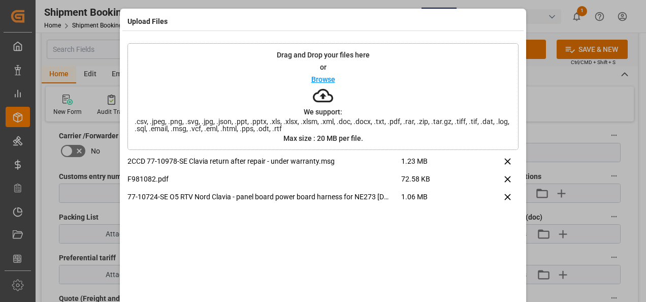
scroll to position [40, 0]
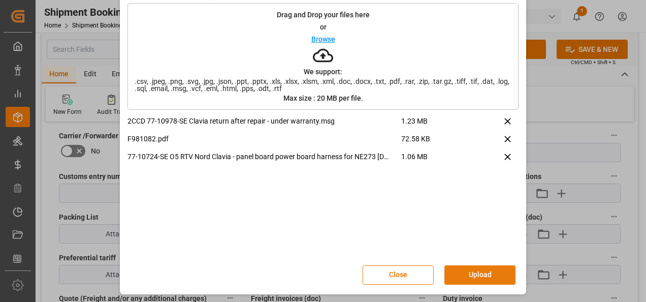
click at [486, 270] on button "Upload" at bounding box center [480, 274] width 71 height 19
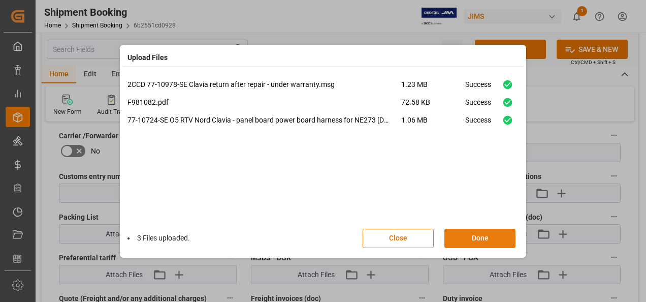
click at [470, 238] on button "Done" at bounding box center [480, 238] width 71 height 19
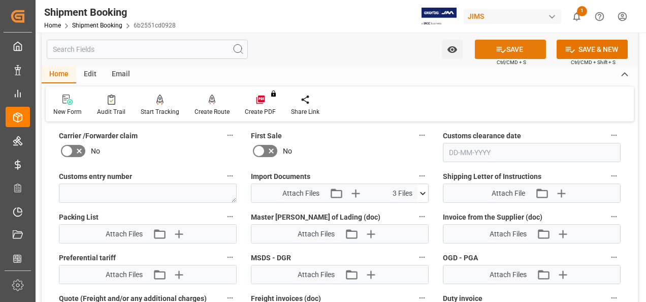
click at [511, 47] on button "SAVE" at bounding box center [510, 49] width 71 height 19
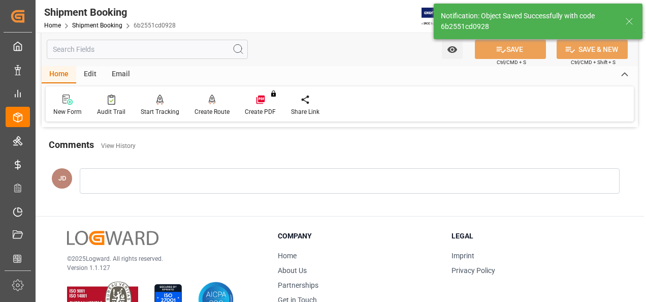
scroll to position [429, 0]
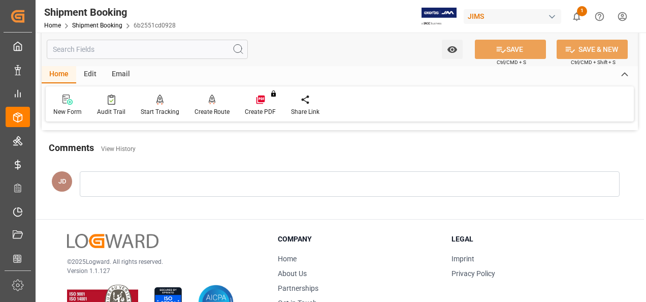
click at [176, 175] on div at bounding box center [350, 183] width 540 height 25
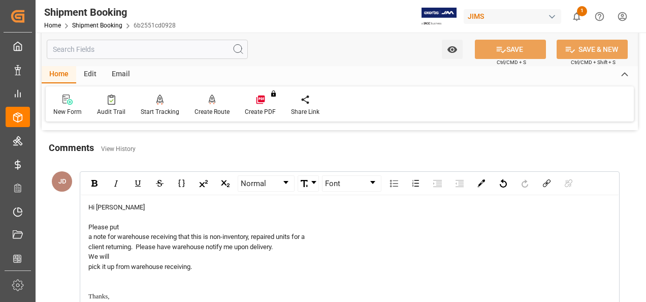
scroll to position [581, 0]
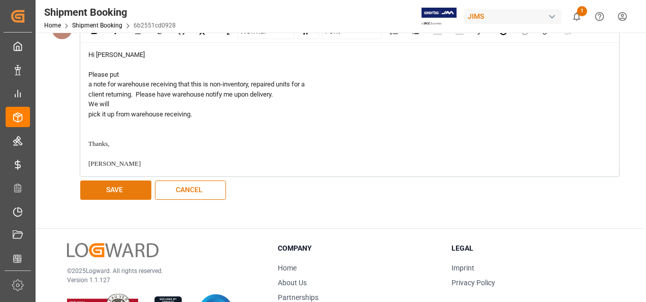
click at [108, 188] on button "SAVE" at bounding box center [115, 189] width 71 height 19
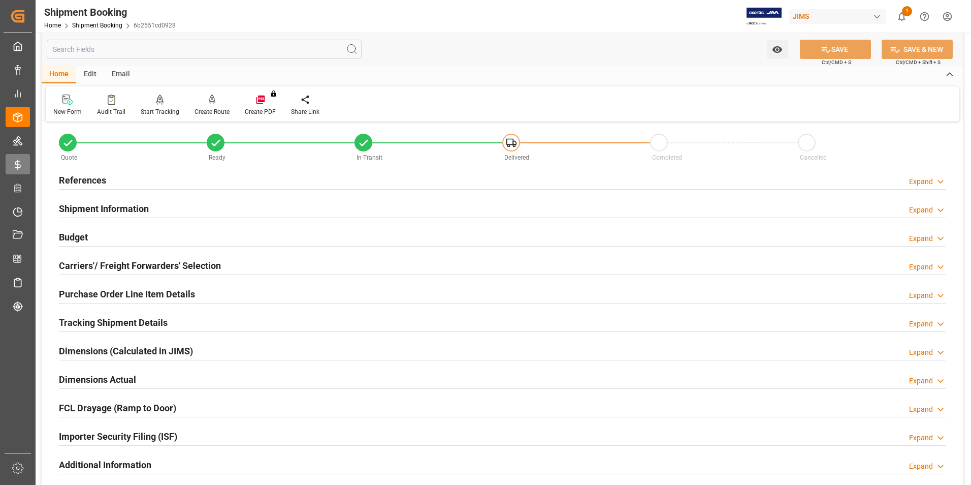
scroll to position [0, 0]
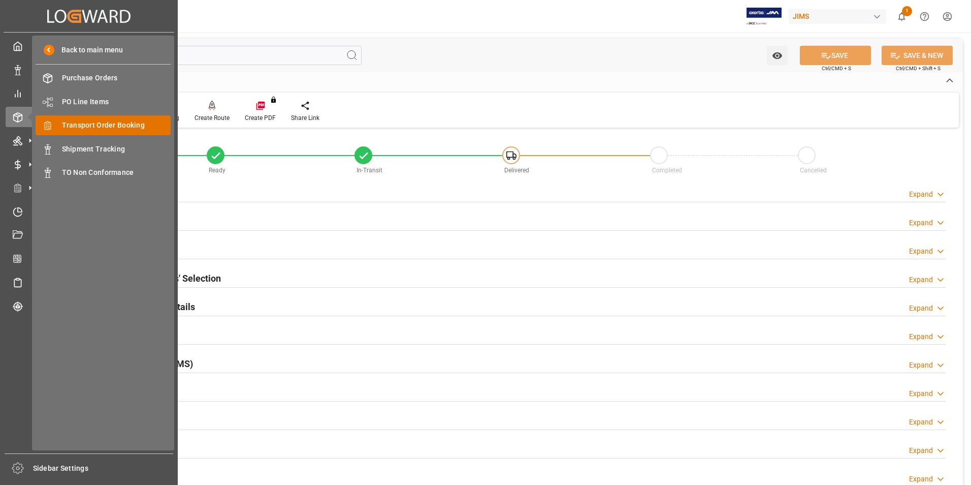
click at [145, 124] on span "Transport Order Booking" at bounding box center [116, 125] width 109 height 11
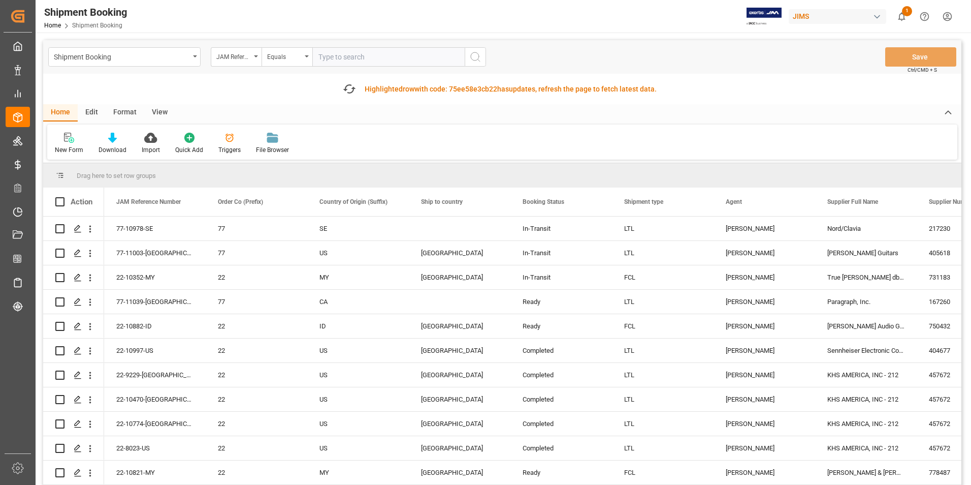
click at [342, 57] on input "text" at bounding box center [388, 56] width 152 height 19
paste input "77-10641-US"
type input "77-10641-US"
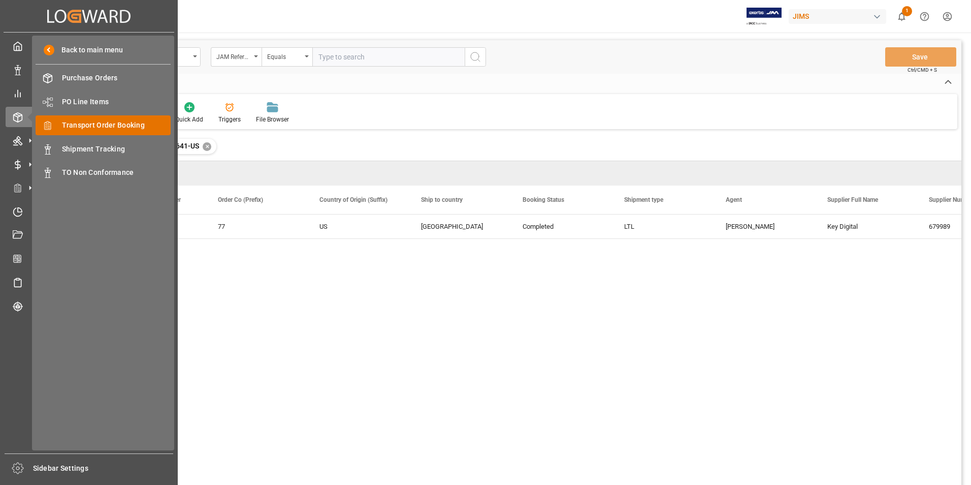
click at [136, 122] on span "Transport Order Booking" at bounding box center [116, 125] width 109 height 11
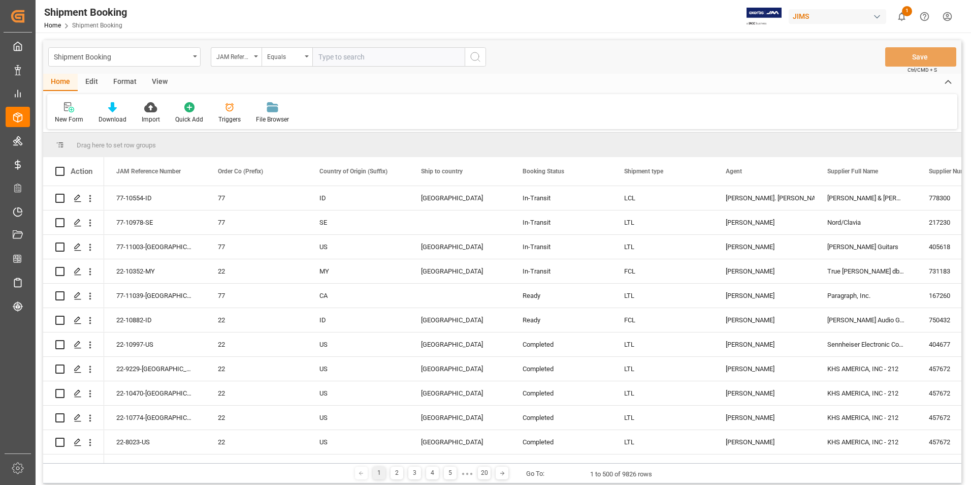
click at [357, 56] on input "text" at bounding box center [388, 56] width 152 height 19
type input "77-10641-US"
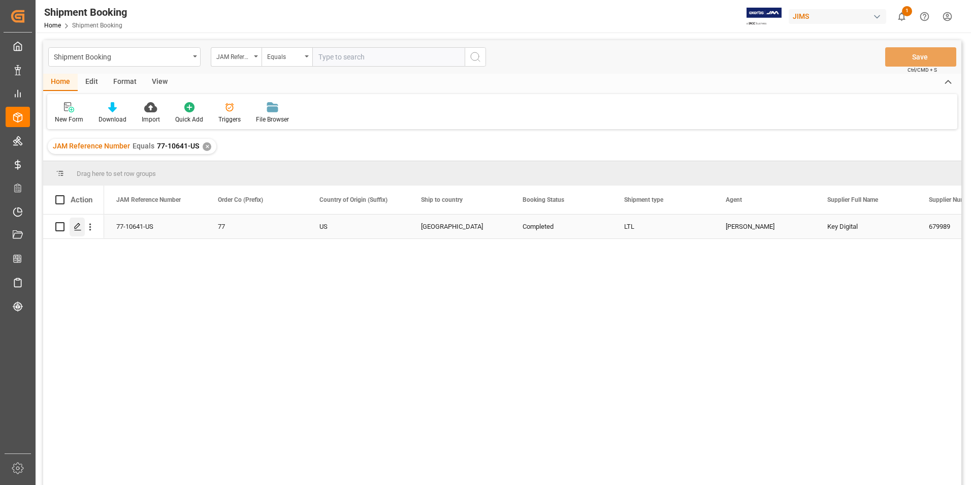
click at [82, 223] on div "Press SPACE to select this row." at bounding box center [77, 226] width 15 height 19
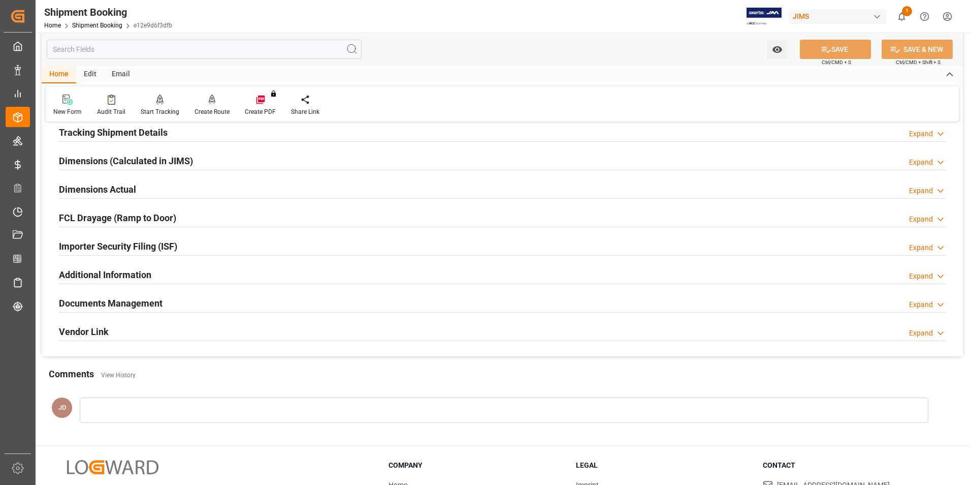
scroll to position [203, 0]
click at [135, 302] on h2 "Documents Management" at bounding box center [111, 303] width 104 height 14
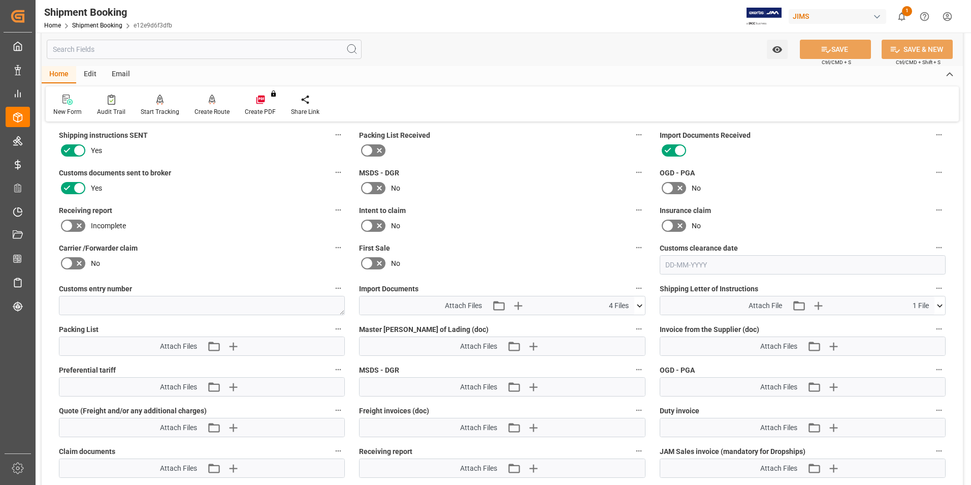
scroll to position [406, 0]
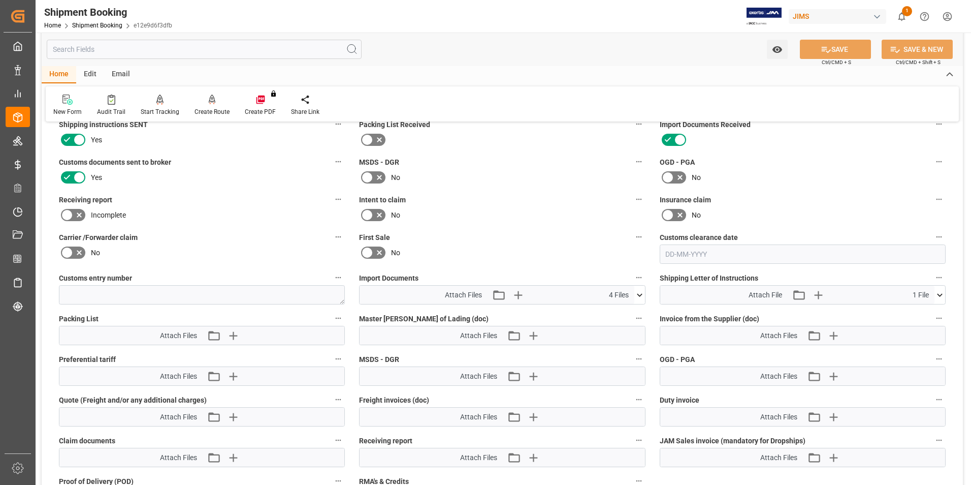
click at [643, 295] on icon at bounding box center [640, 295] width 11 height 11
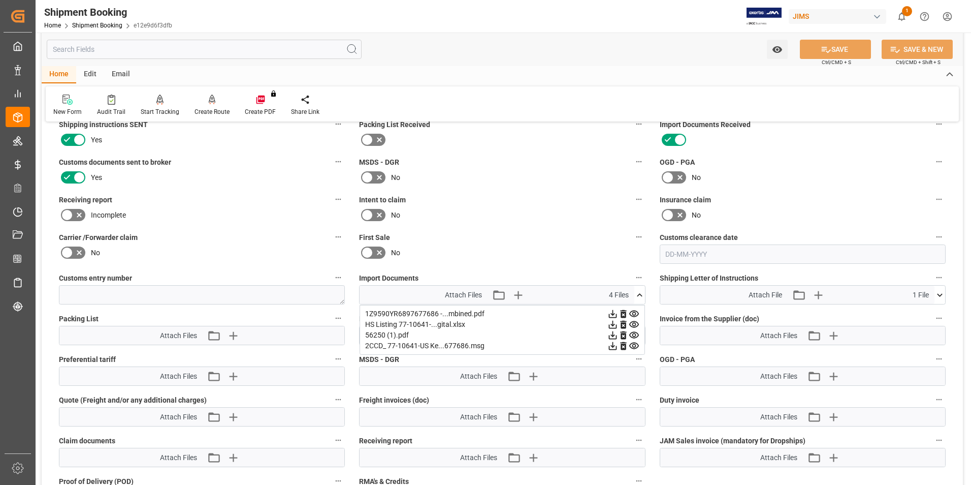
click at [634, 332] on icon at bounding box center [634, 335] width 10 height 7
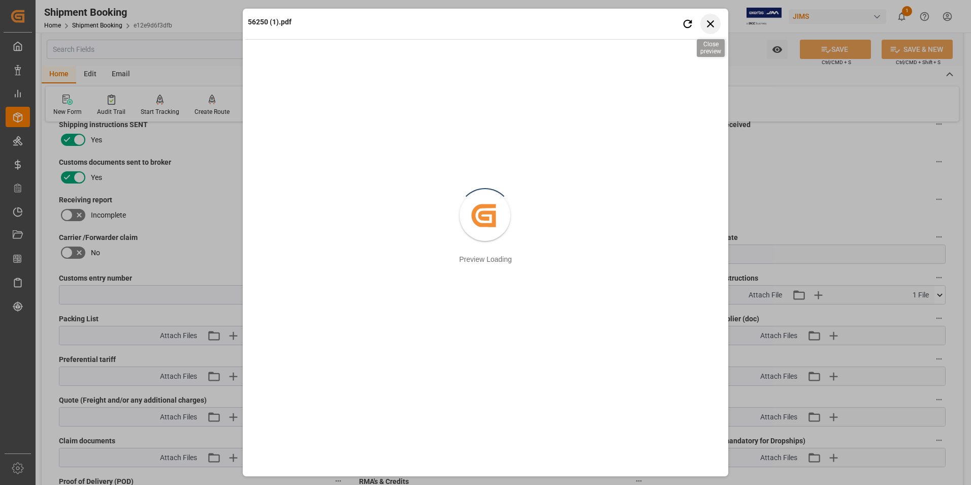
click at [714, 22] on icon "button" at bounding box center [711, 23] width 13 height 13
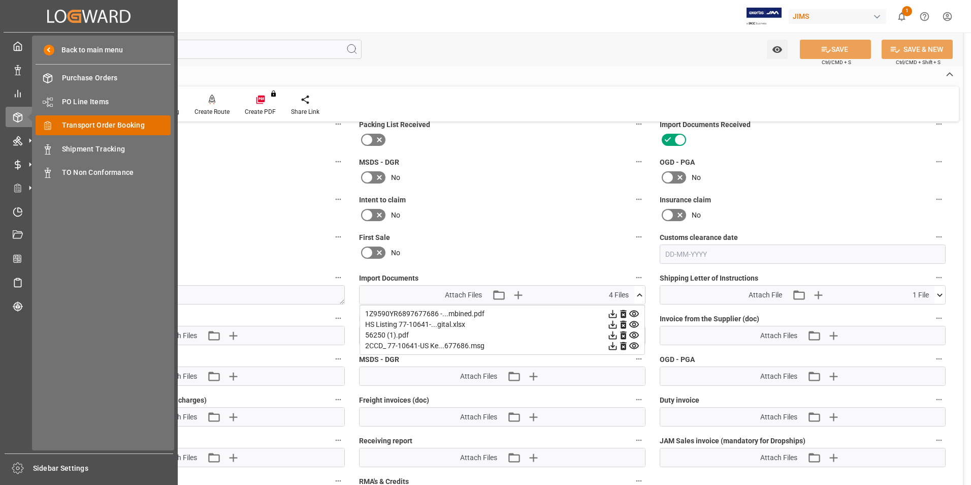
click at [134, 119] on div "Transport Order Booking Transport Order Booking" at bounding box center [103, 125] width 135 height 20
